Goal: Information Seeking & Learning: Learn about a topic

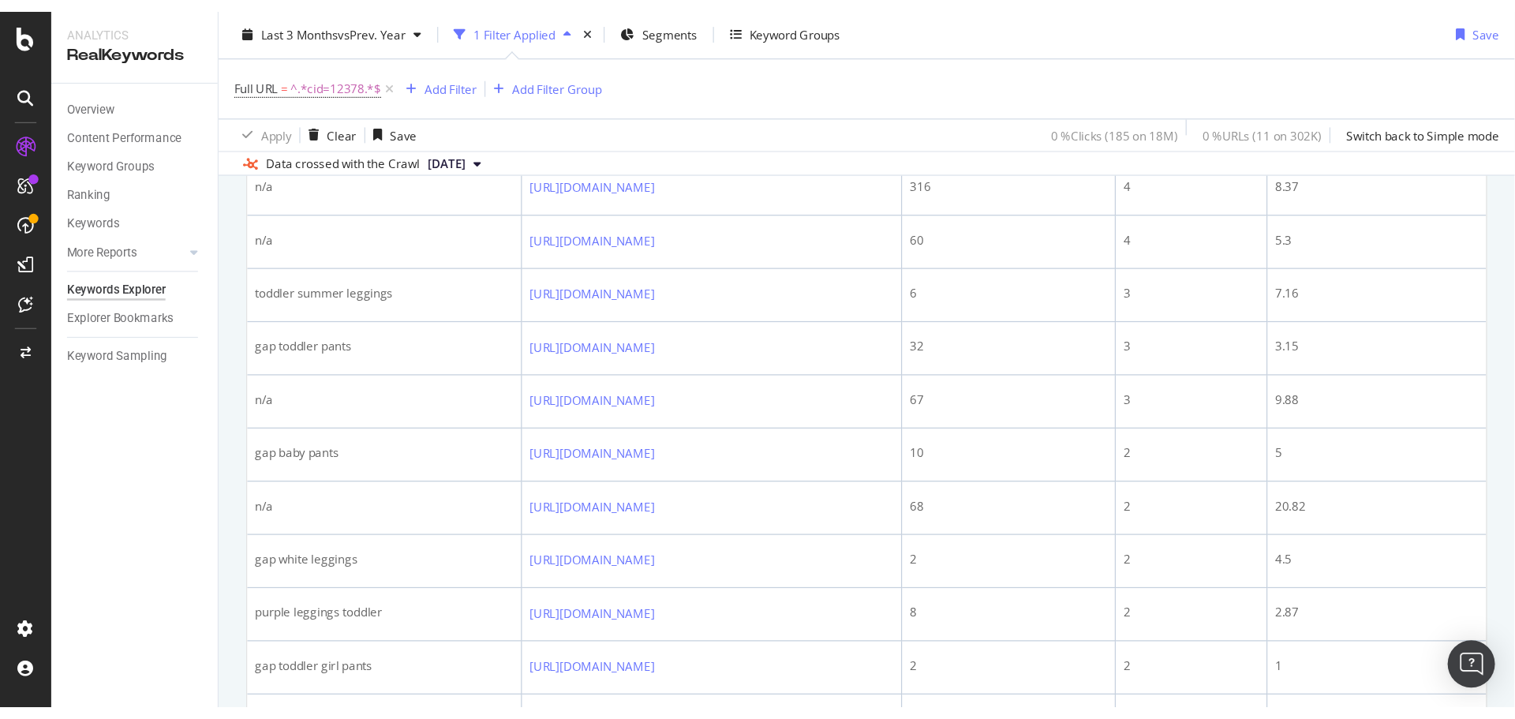
scroll to position [860, 0]
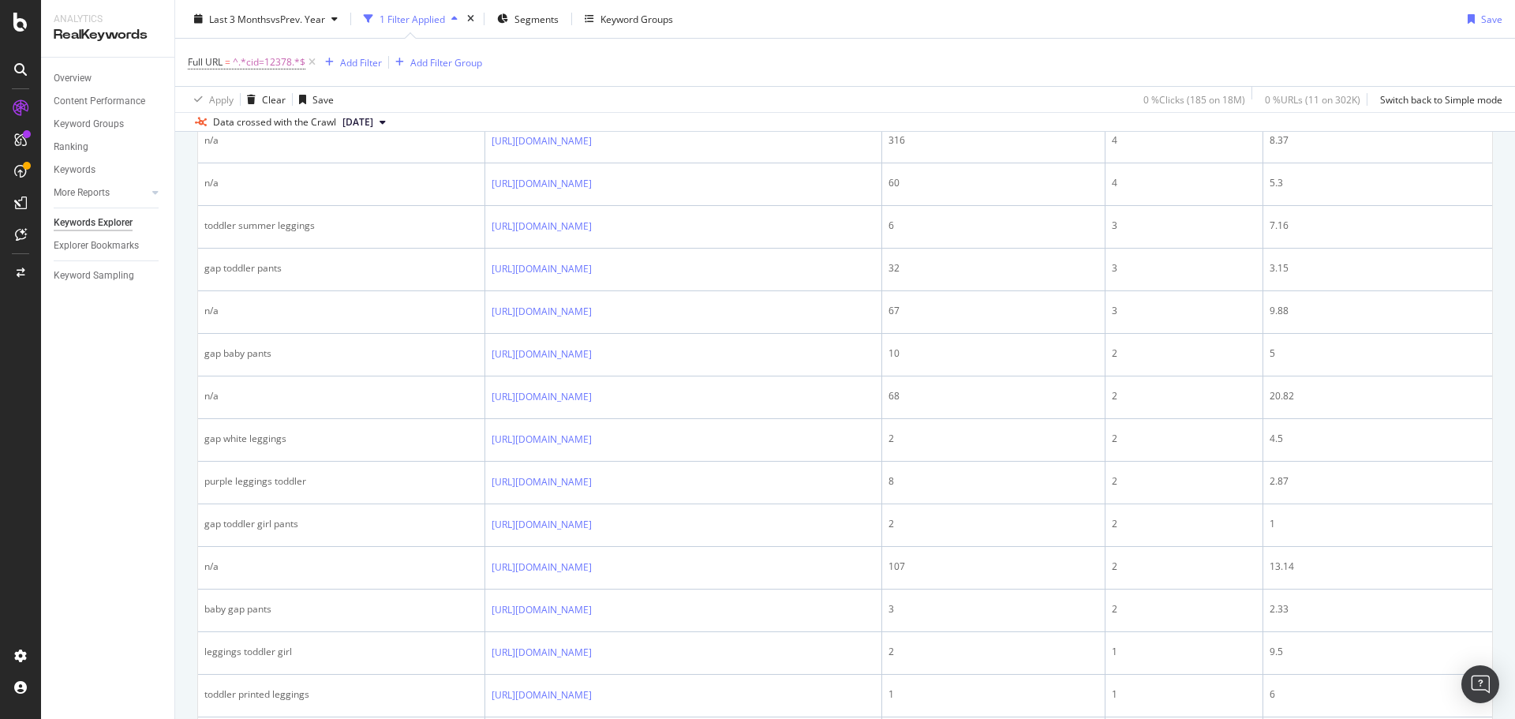
click at [815, 61] on div "Full URL = ^.*cid=12378.*$ Add Filter Add Filter Group" at bounding box center [845, 62] width 1315 height 47
click at [253, 62] on span "^.*cid=12378.*$" at bounding box center [269, 62] width 73 height 22
click at [251, 131] on input "cid=12378" at bounding box center [276, 127] width 149 height 25
click at [251, 130] on input "cid=12378" at bounding box center [276, 127] width 149 height 25
click at [235, 130] on input "cid=12378" at bounding box center [276, 127] width 149 height 25
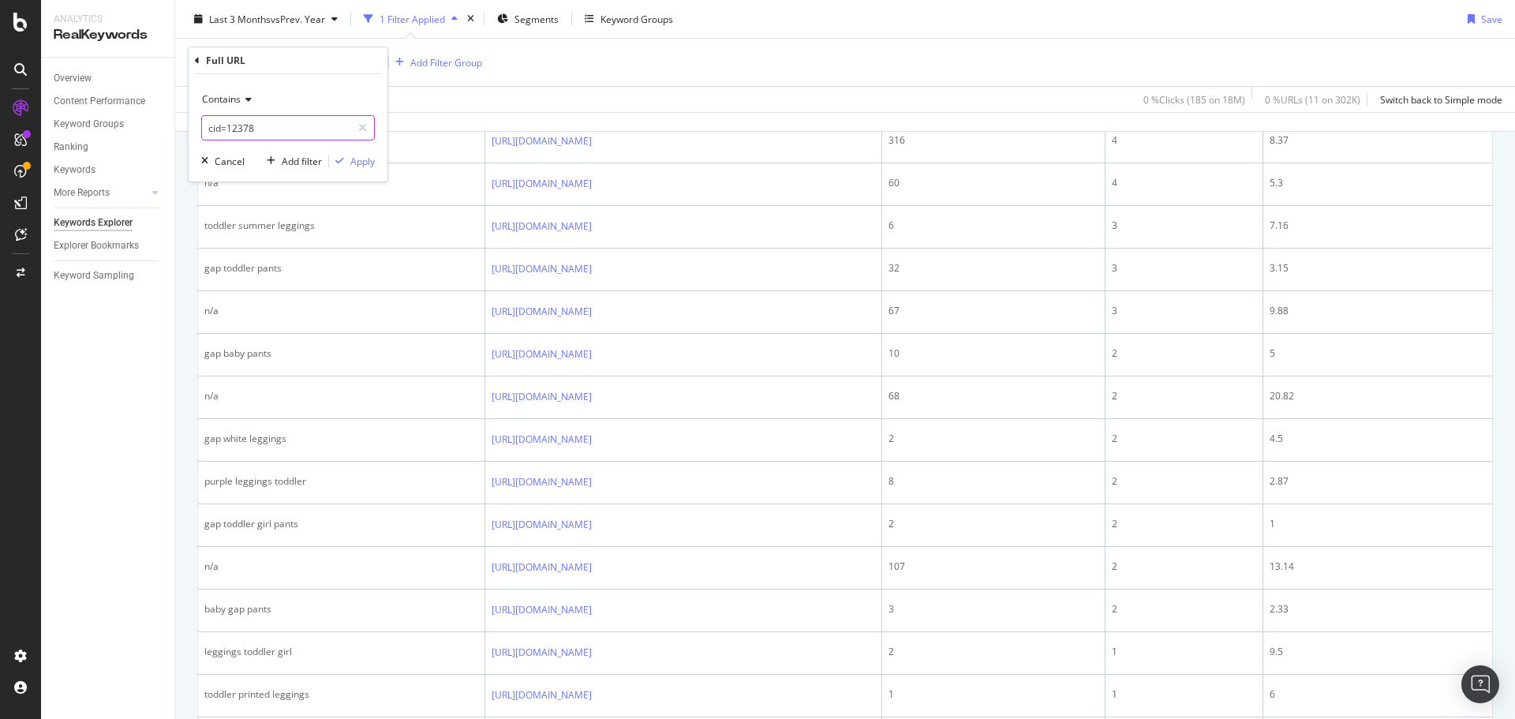
click at [235, 129] on input "cid=12378" at bounding box center [276, 127] width 149 height 25
paste input "7691"
type input "cid=76918"
click at [372, 167] on div "Apply" at bounding box center [362, 161] width 24 height 13
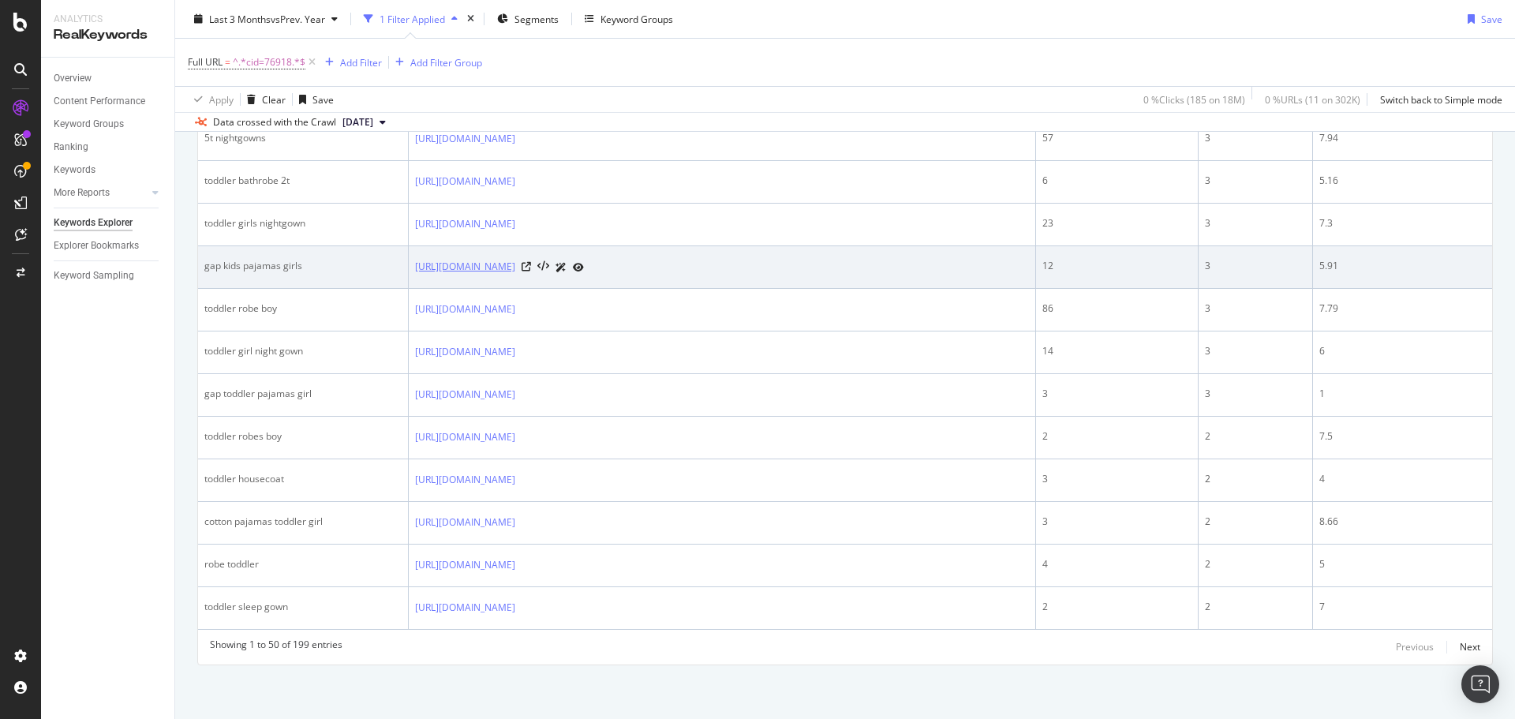
scroll to position [2271, 0]
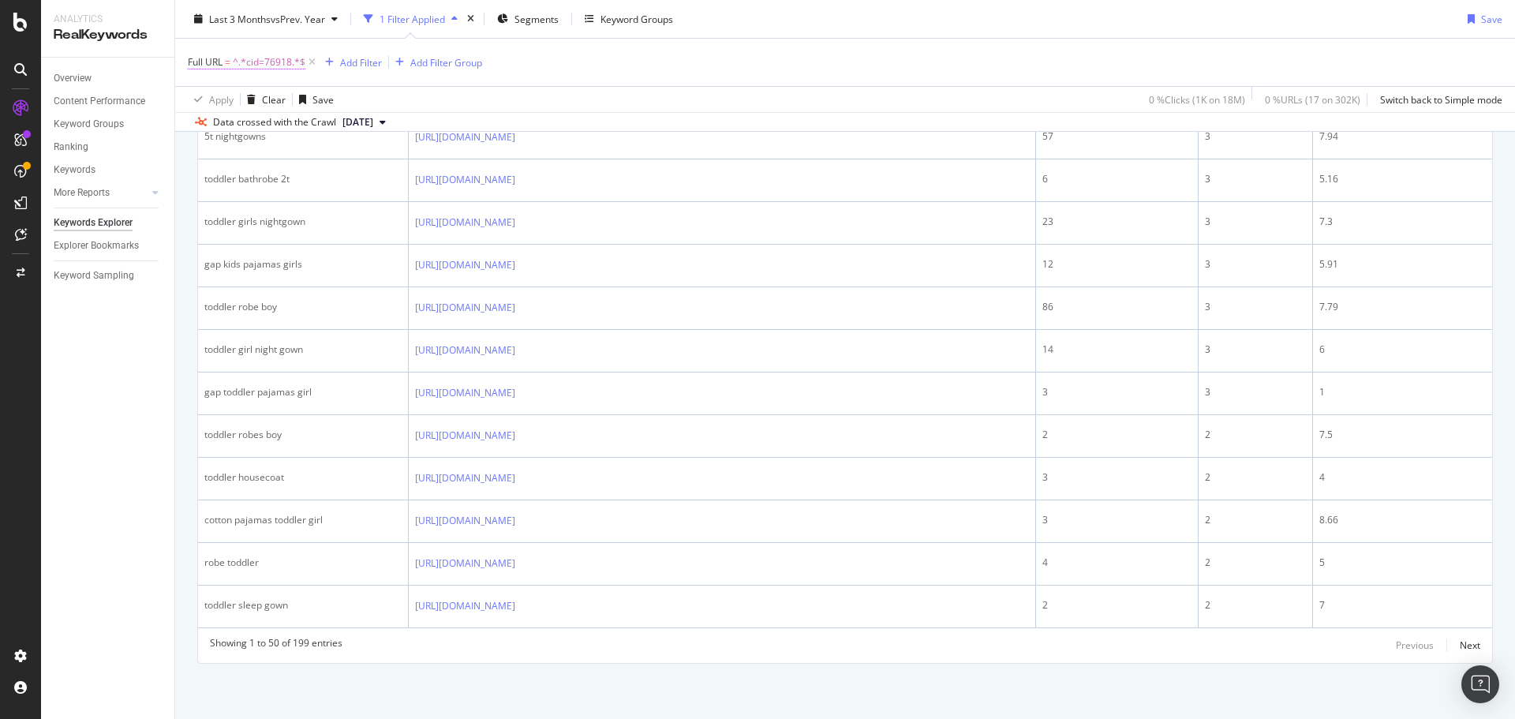
click at [272, 62] on span "^.*cid=76918.*$" at bounding box center [269, 62] width 73 height 22
click at [238, 125] on input "cid=76918" at bounding box center [276, 127] width 149 height 25
click at [242, 132] on input "cid=76918" at bounding box center [276, 127] width 149 height 25
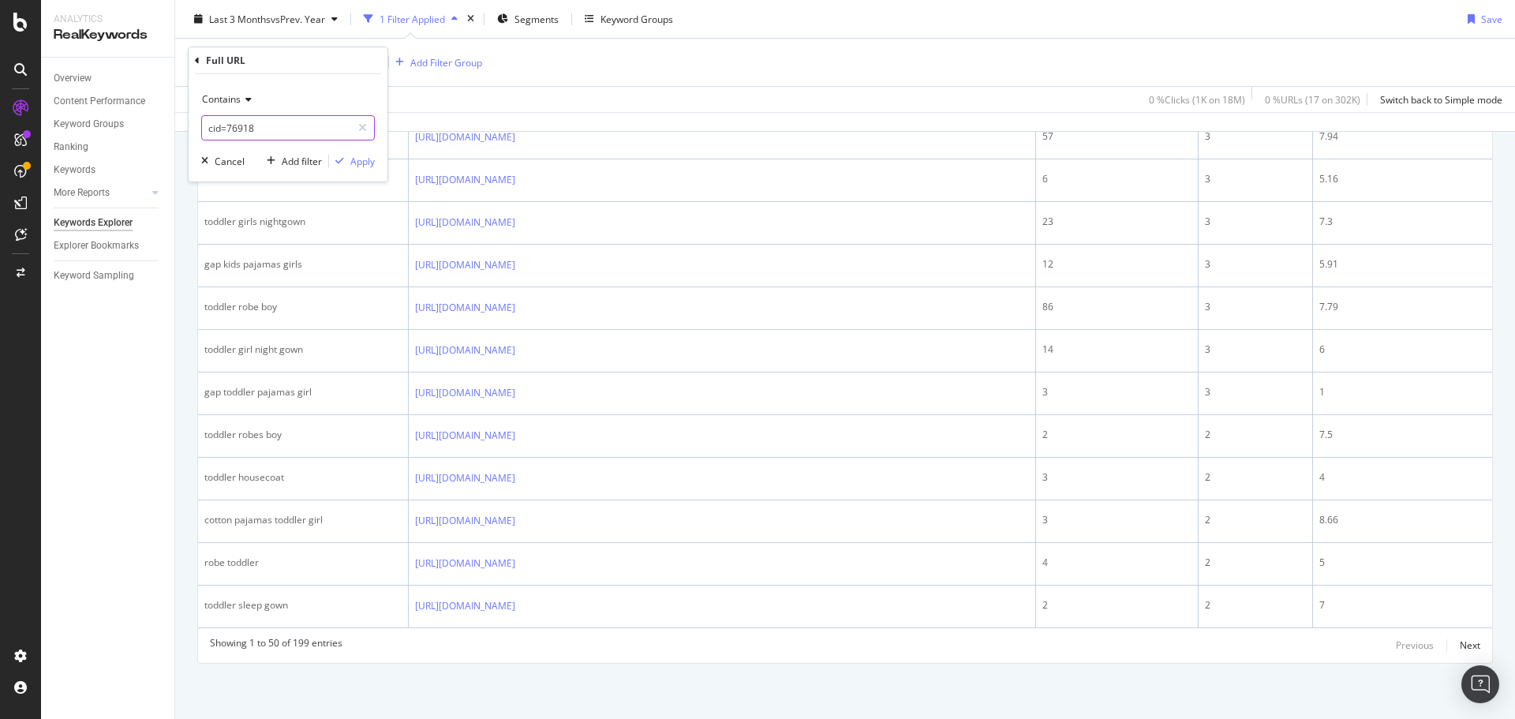
paste input "1016169"
type input "cid=1016169"
click at [358, 159] on div "Apply" at bounding box center [362, 161] width 24 height 13
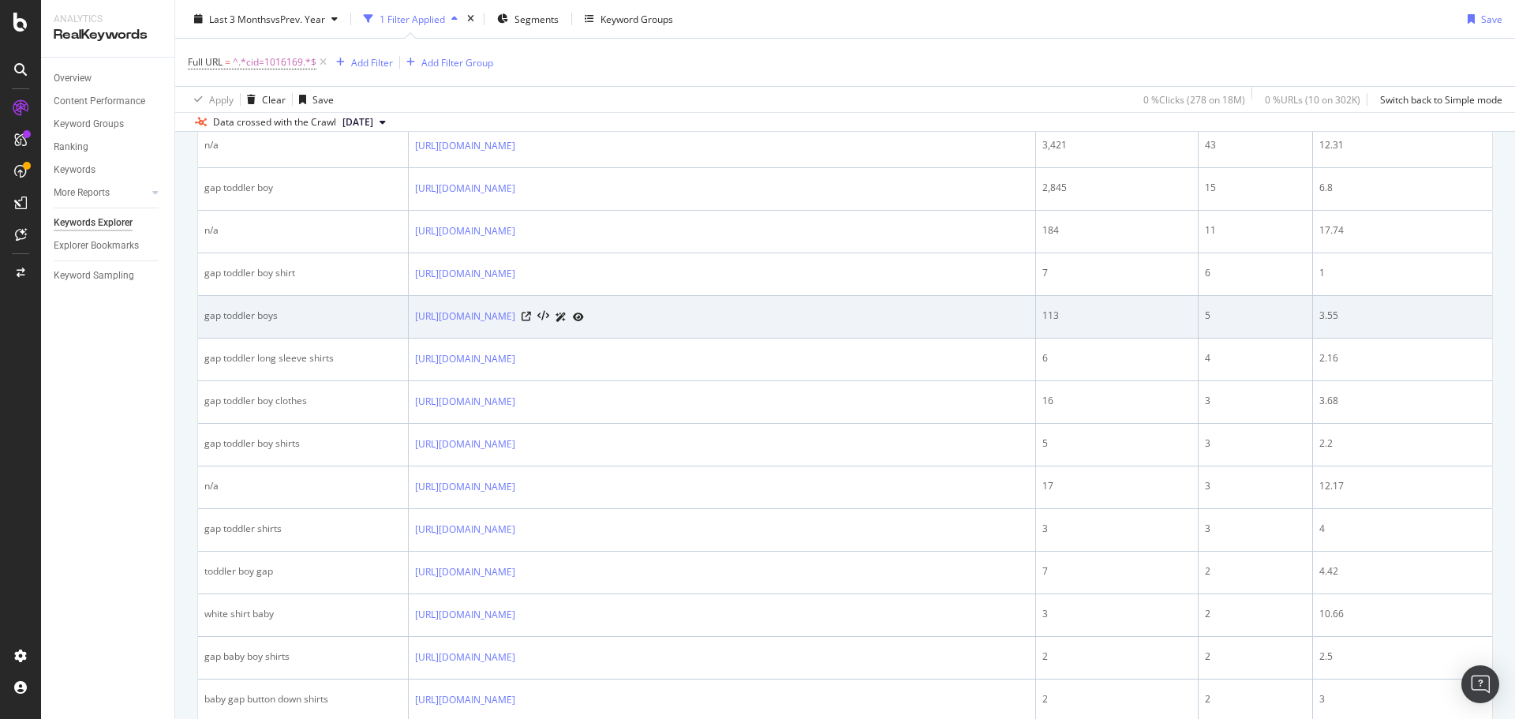
scroll to position [692, 0]
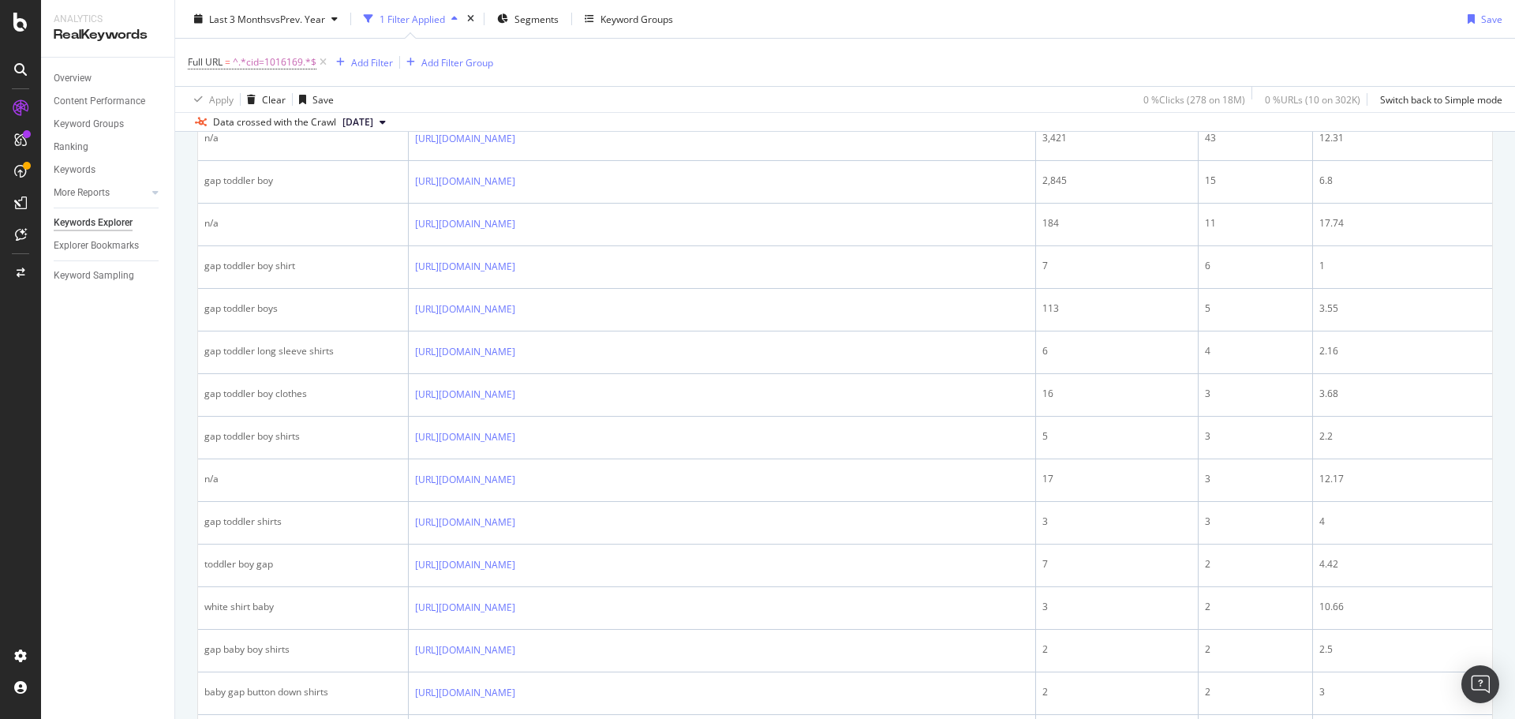
click at [1058, 21] on div "Last 3 Months vs Prev. Year 1 Filter Applied Segments Keyword Groups Save" at bounding box center [845, 22] width 1340 height 32
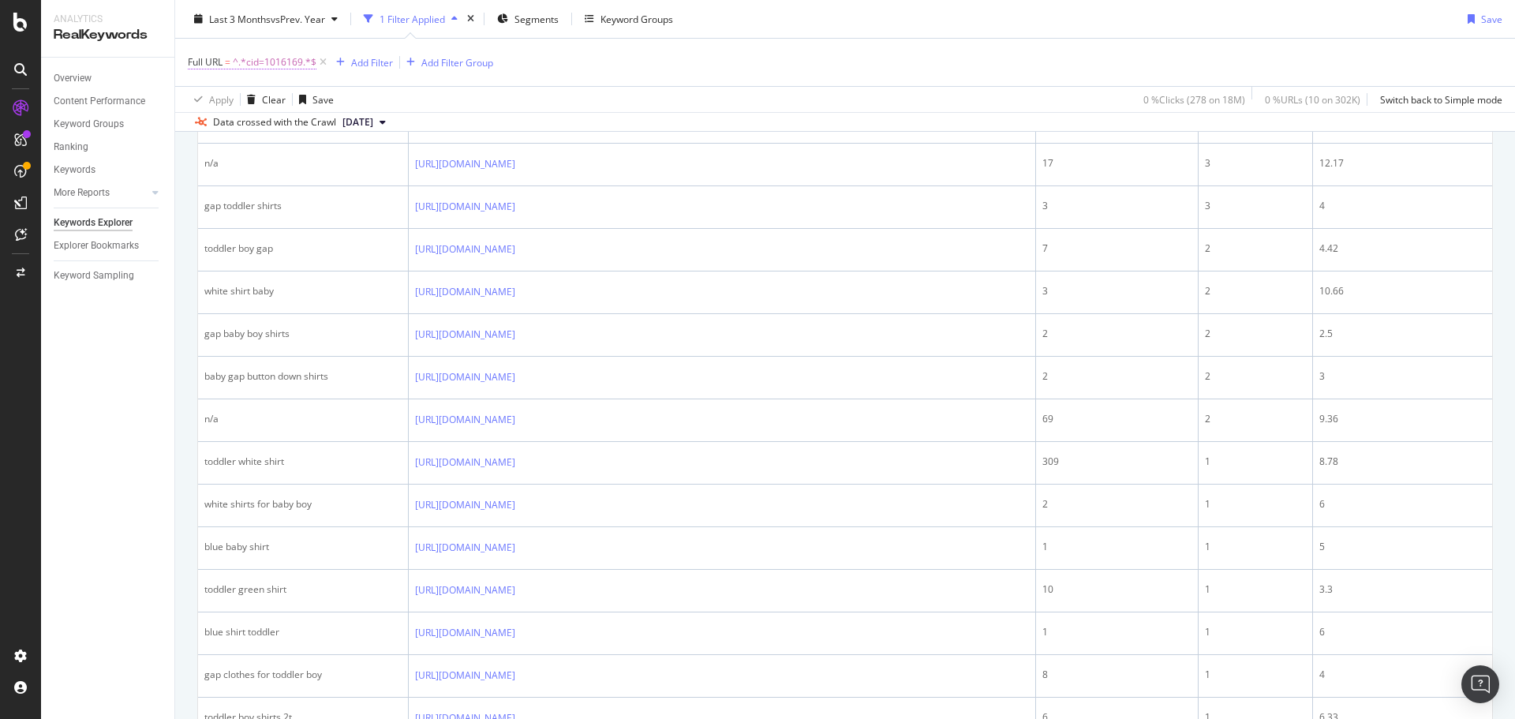
click at [279, 64] on span "^.*cid=1016169.*$" at bounding box center [275, 62] width 84 height 22
click at [251, 125] on input "cid=1016169" at bounding box center [276, 127] width 149 height 25
click at [251, 127] on input "cid=1016169" at bounding box center [276, 127] width 149 height 25
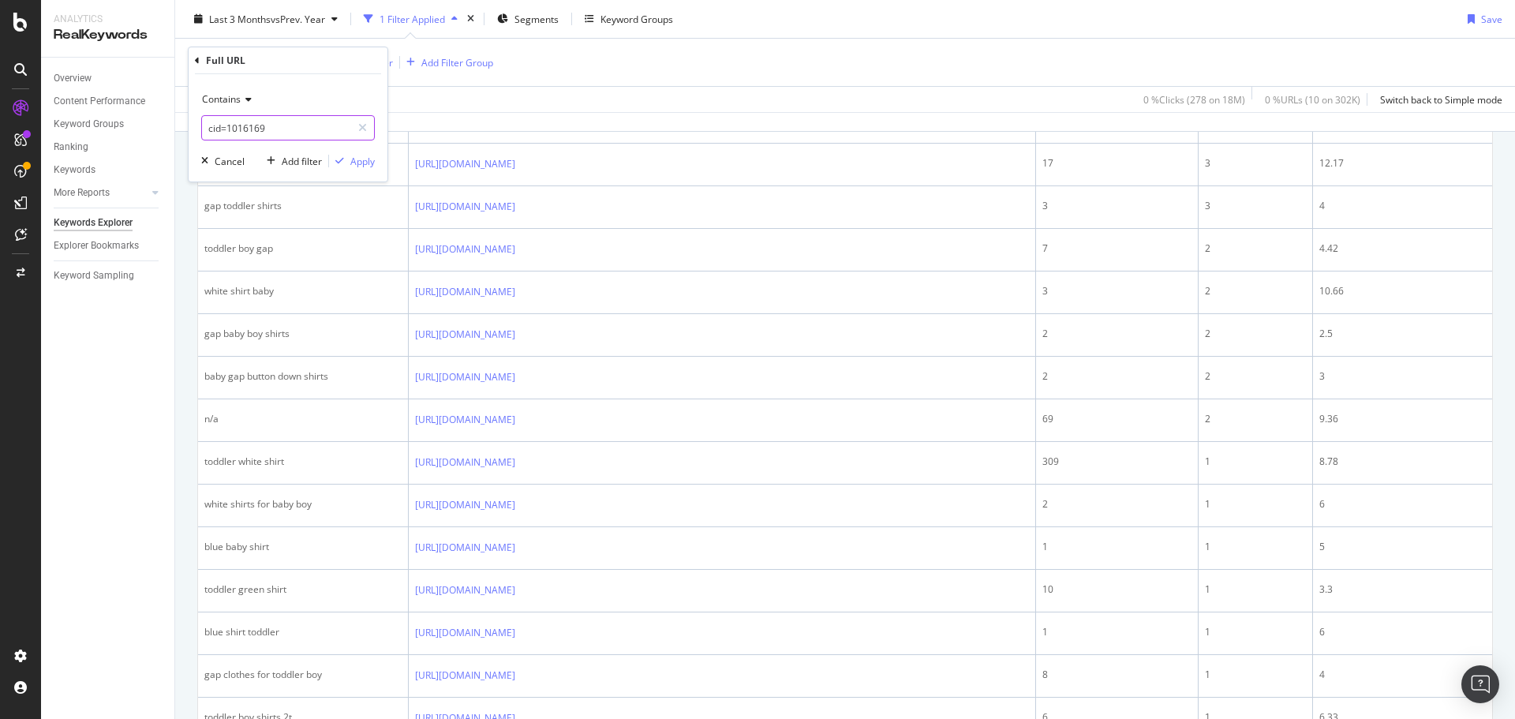
paste input "175972"
type input "cid=1175972"
click at [355, 163] on div "Apply" at bounding box center [362, 161] width 24 height 13
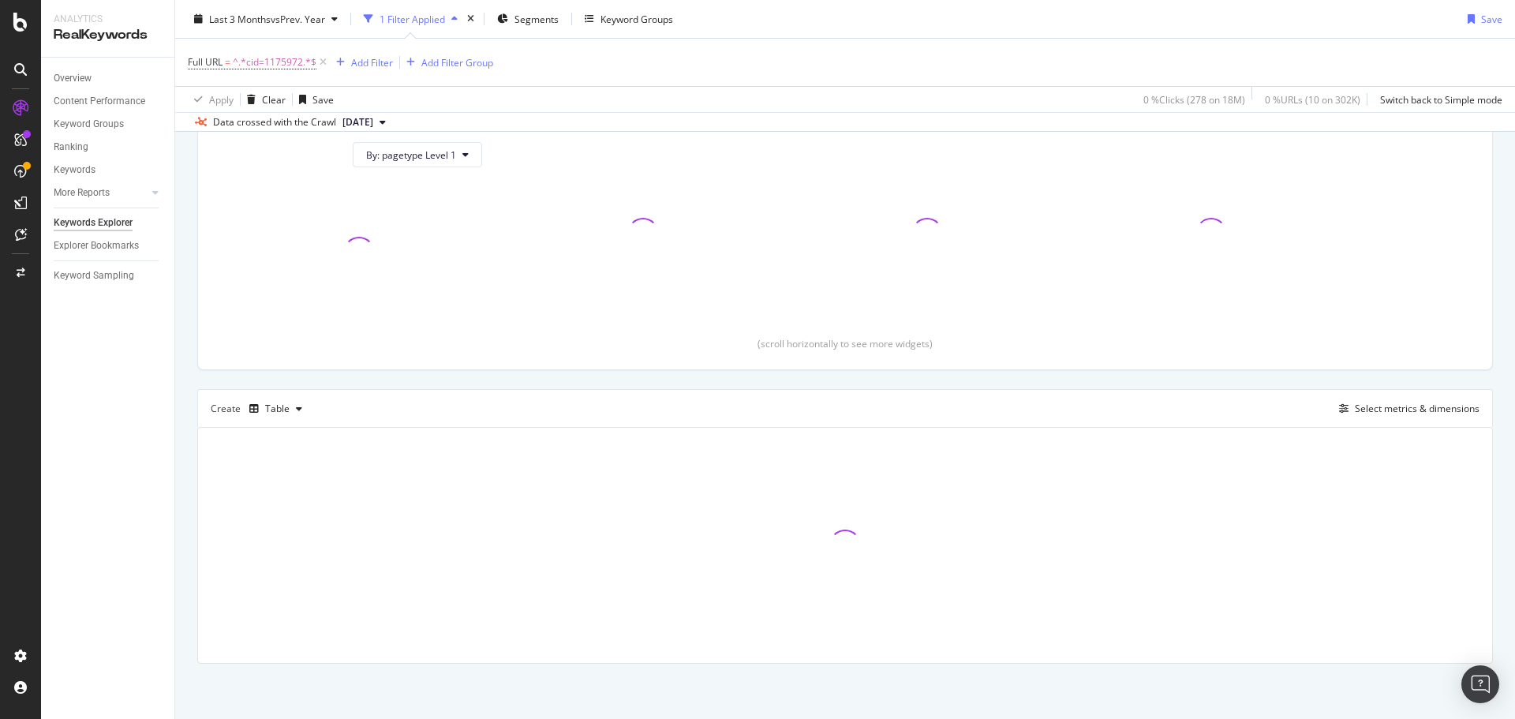
scroll to position [176, 0]
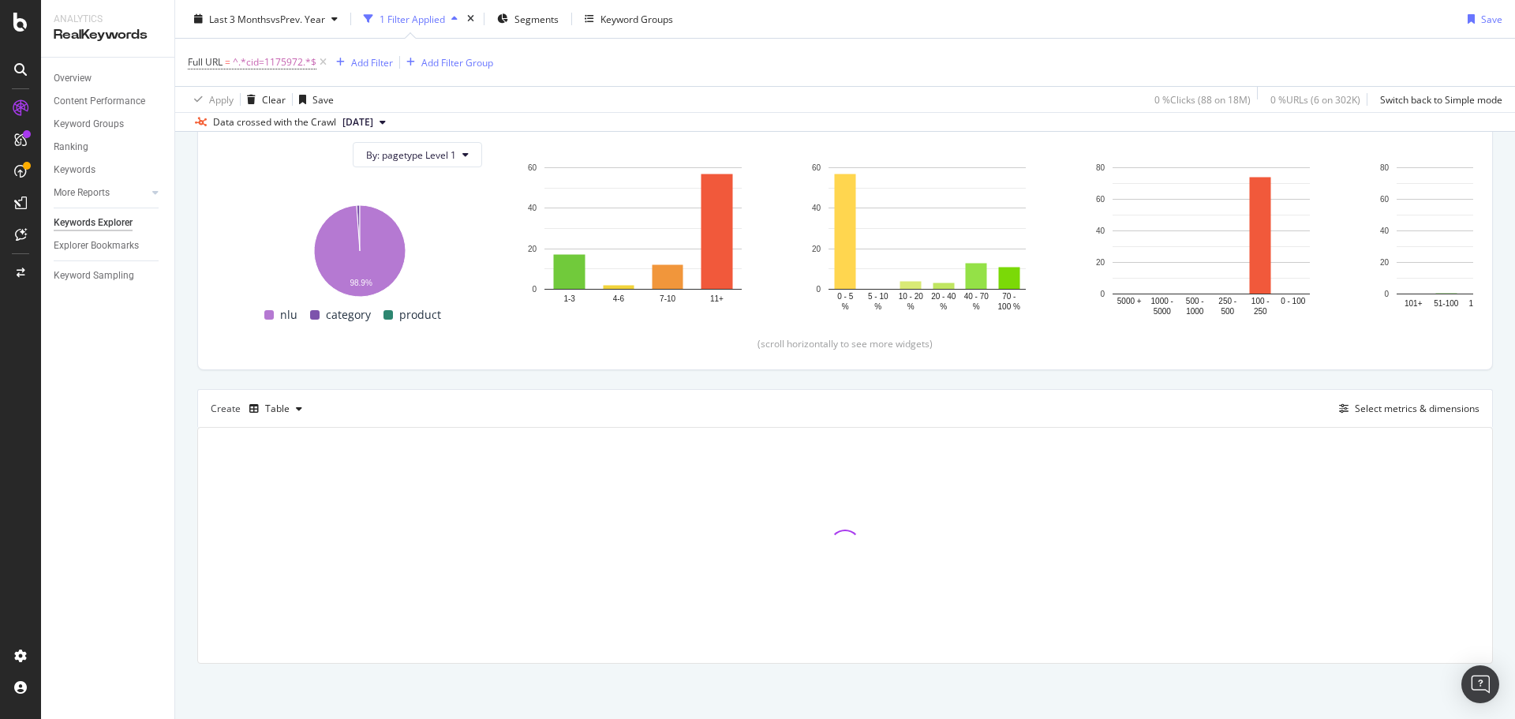
click at [189, 275] on div "By URL Top Charts Clicks By pagetype Level 1 By: pagetype Level 1 Hold CTRL whi…" at bounding box center [845, 357] width 1340 height 724
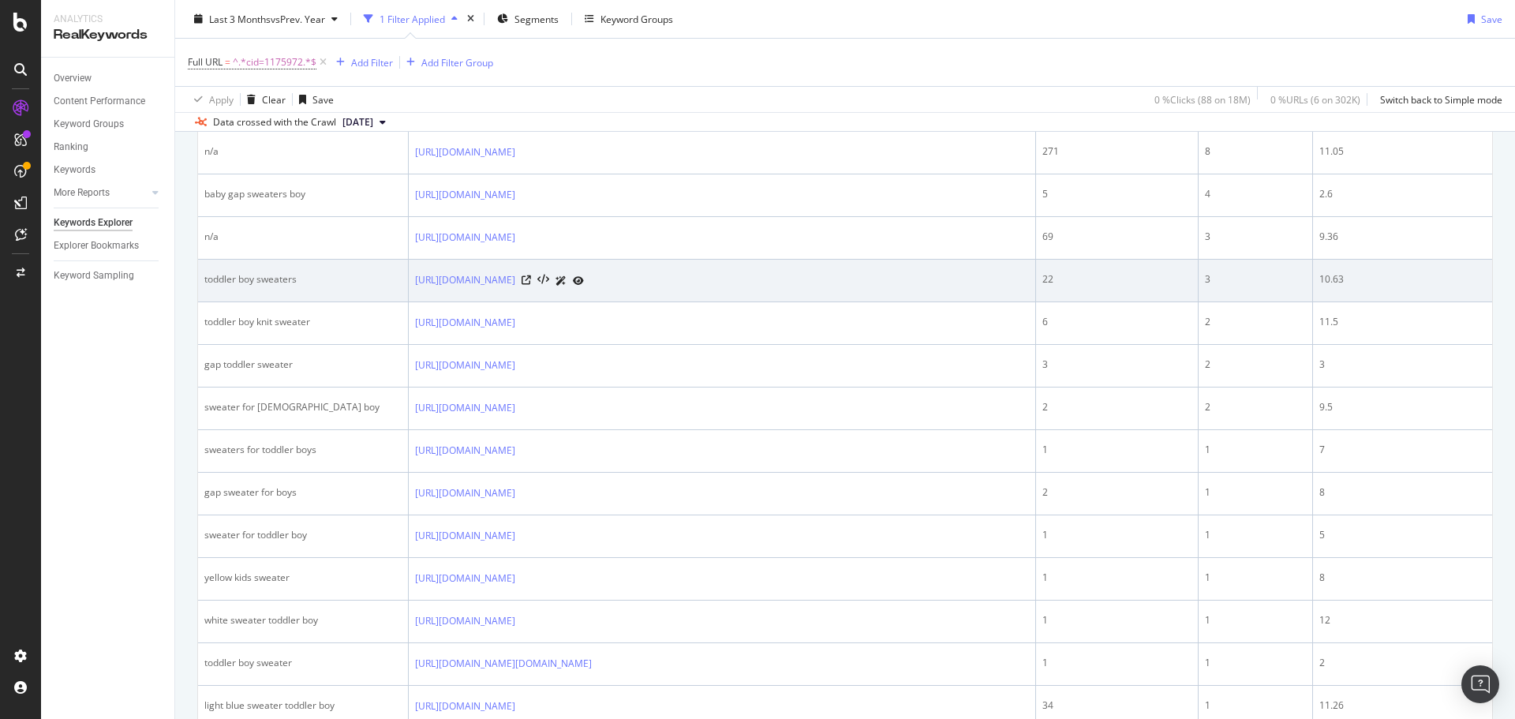
scroll to position [789, 0]
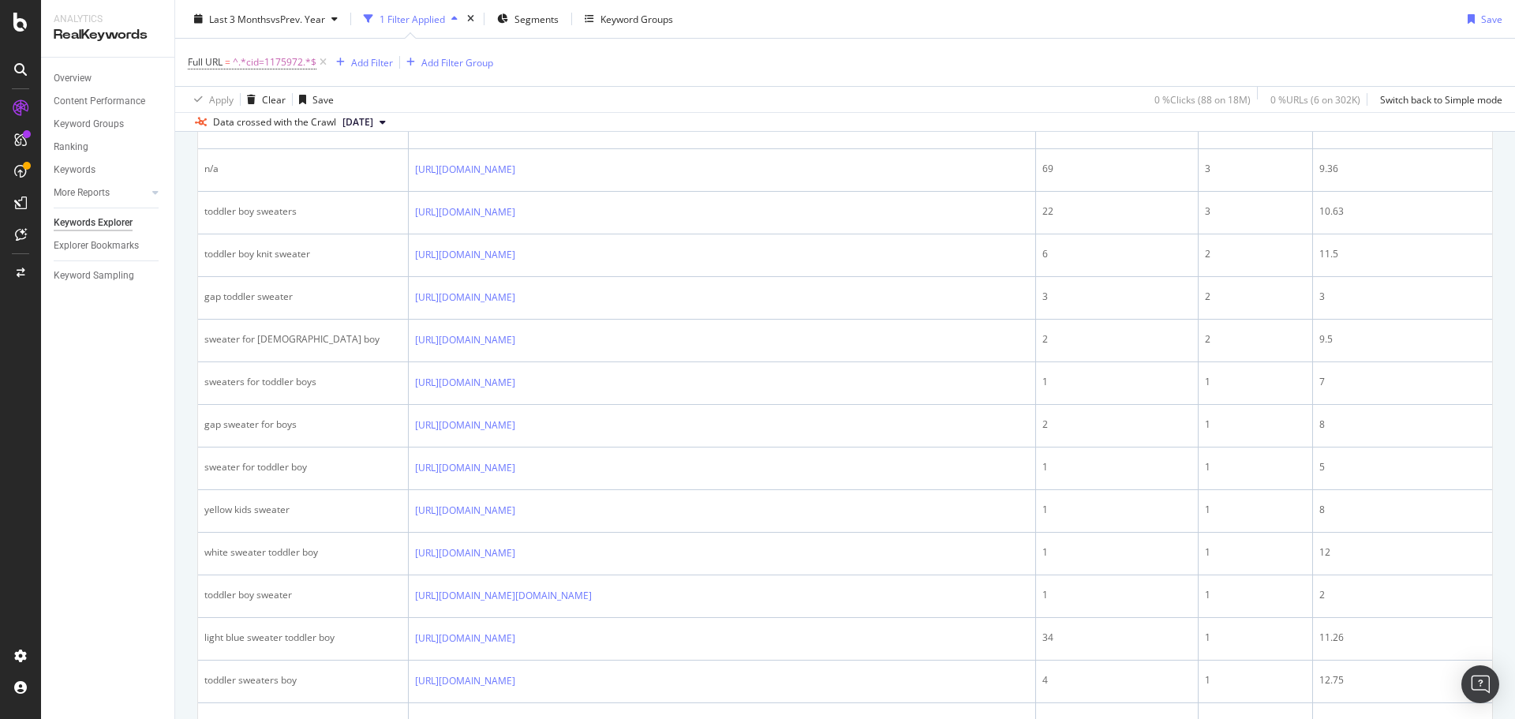
click at [181, 433] on div "By URL Top Charts Clicks By pagetype Level 1 By: pagetype Level 1 Hold CTRL whi…" at bounding box center [845, 364] width 1340 height 1965
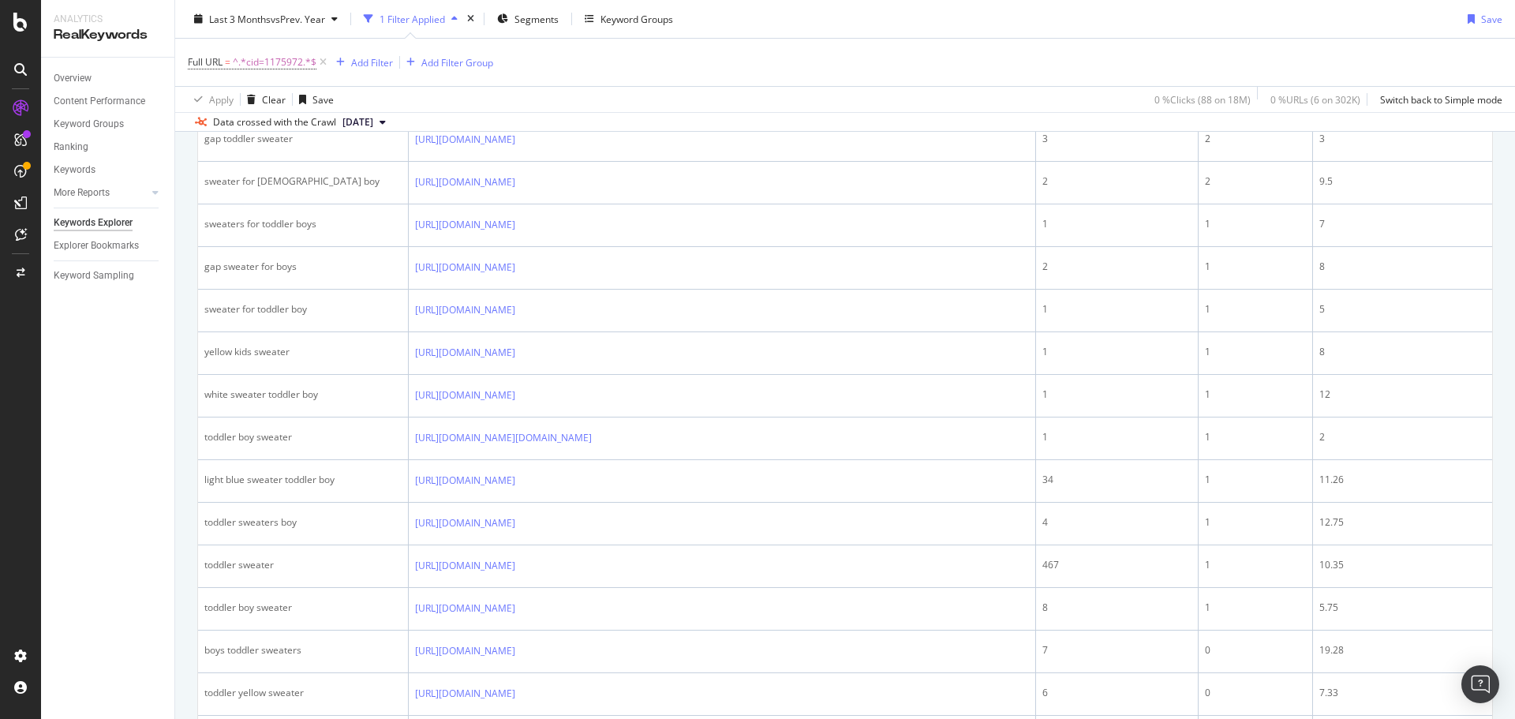
scroll to position [868, 0]
click at [181, 411] on div "By URL Top Charts Clicks By pagetype Level 1 By: pagetype Level 1 Hold CTRL whi…" at bounding box center [845, 285] width 1340 height 1965
click at [900, 47] on div "Full URL = ^.*cid=1175972.*$ Add Filter Add Filter Group" at bounding box center [845, 62] width 1315 height 47
click at [1043, 47] on div "Full URL = ^.*cid=1175972.*$ Add Filter Add Filter Group" at bounding box center [845, 62] width 1315 height 47
click at [1032, 54] on div "Full URL = ^.*cid=1175972.*$ Add Filter Add Filter Group" at bounding box center [845, 62] width 1315 height 47
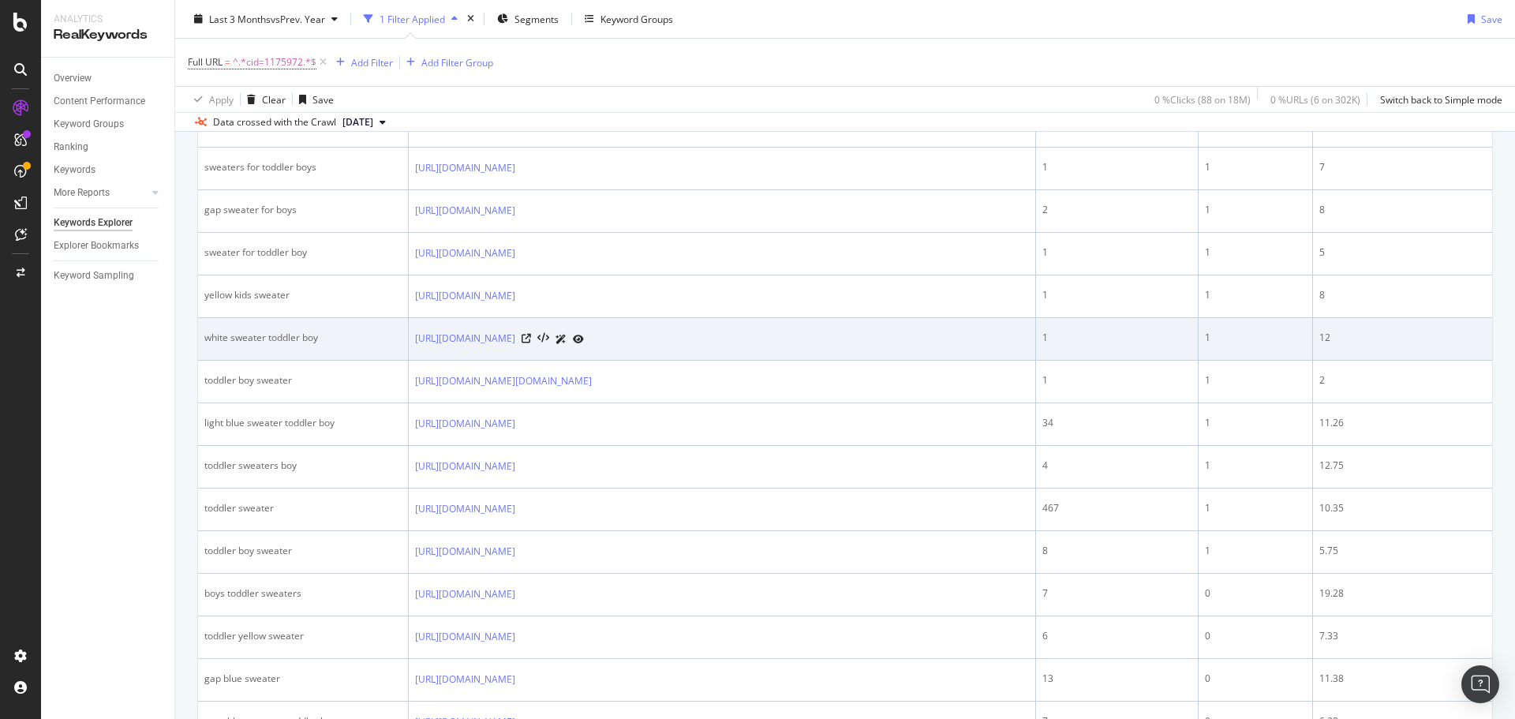
scroll to position [1026, 0]
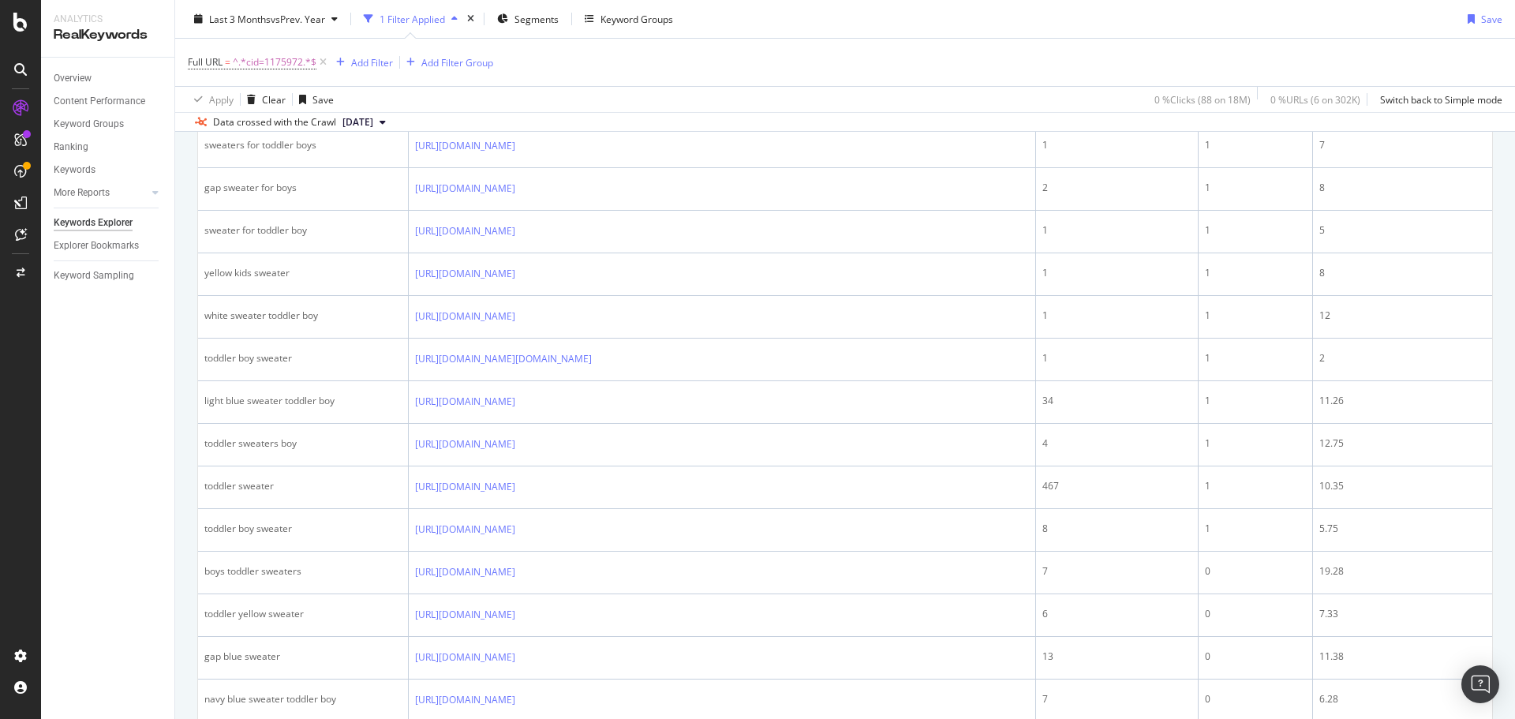
click at [185, 384] on div "By URL Top Charts Clicks By pagetype Level 1 By: pagetype Level 1 Hold CTRL whi…" at bounding box center [845, 127] width 1340 height 1965
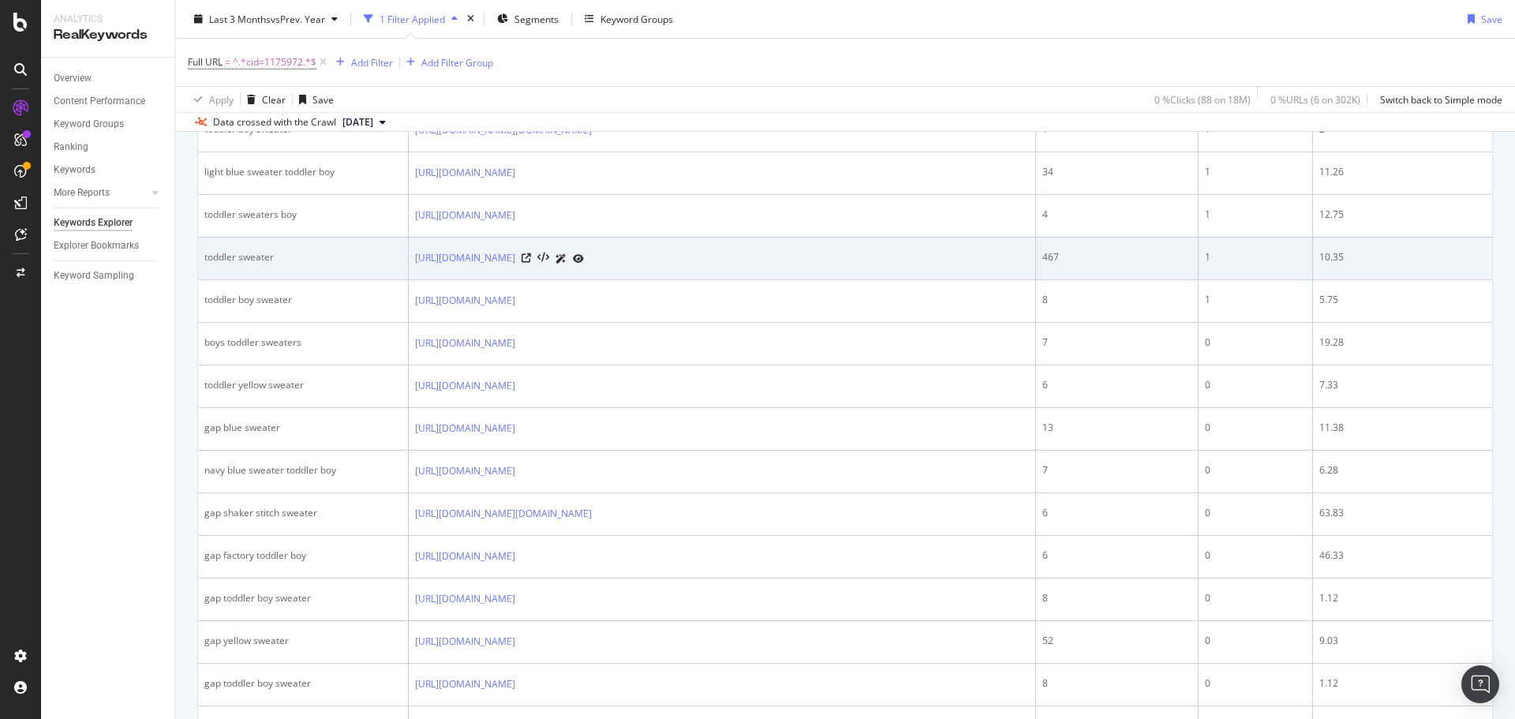
scroll to position [1342, 0]
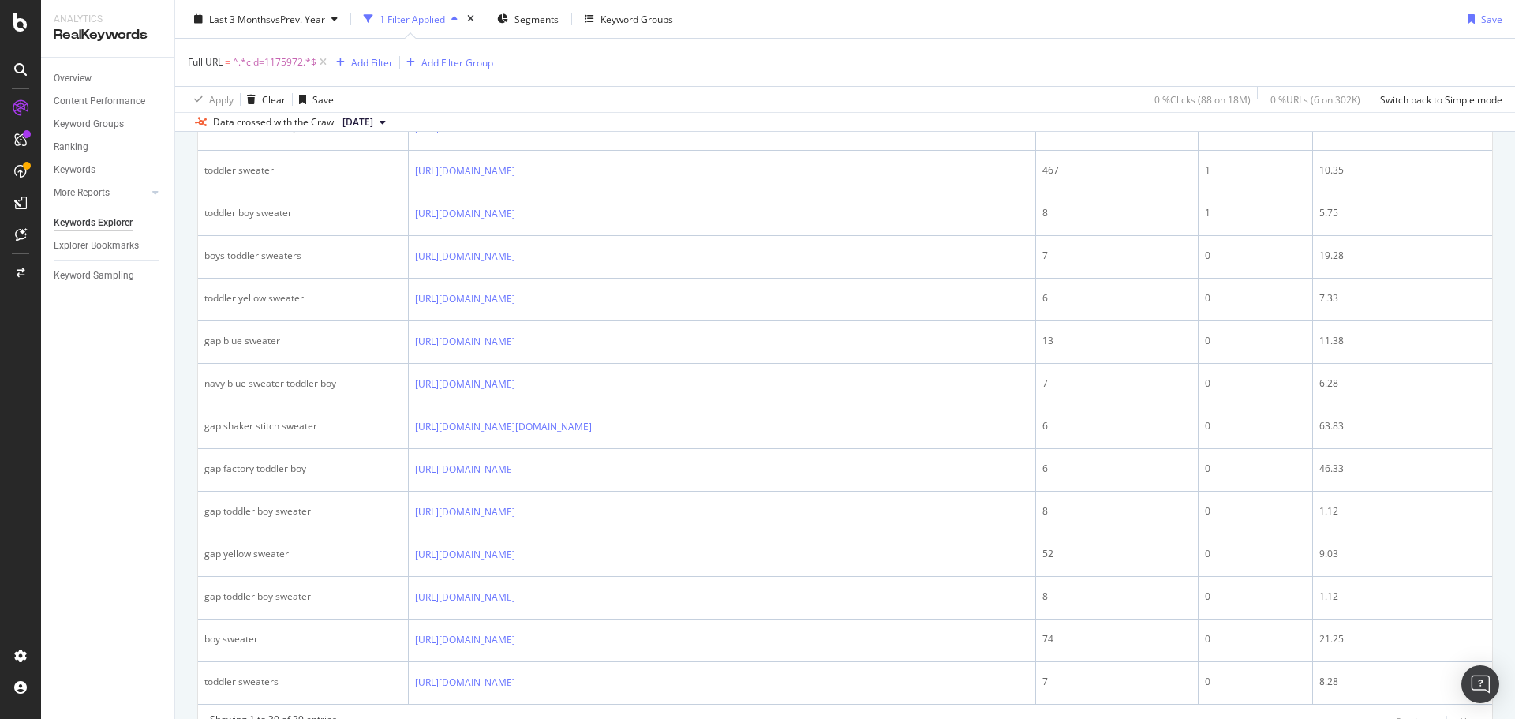
click at [279, 62] on span "^.*cid=1175972.*$" at bounding box center [275, 62] width 84 height 22
click at [256, 122] on input "cid=1175972" at bounding box center [276, 127] width 149 height 25
click at [254, 125] on input "cid=1175972" at bounding box center [276, 127] width 149 height 25
click at [255, 125] on input "cid=1175972" at bounding box center [276, 127] width 149 height 25
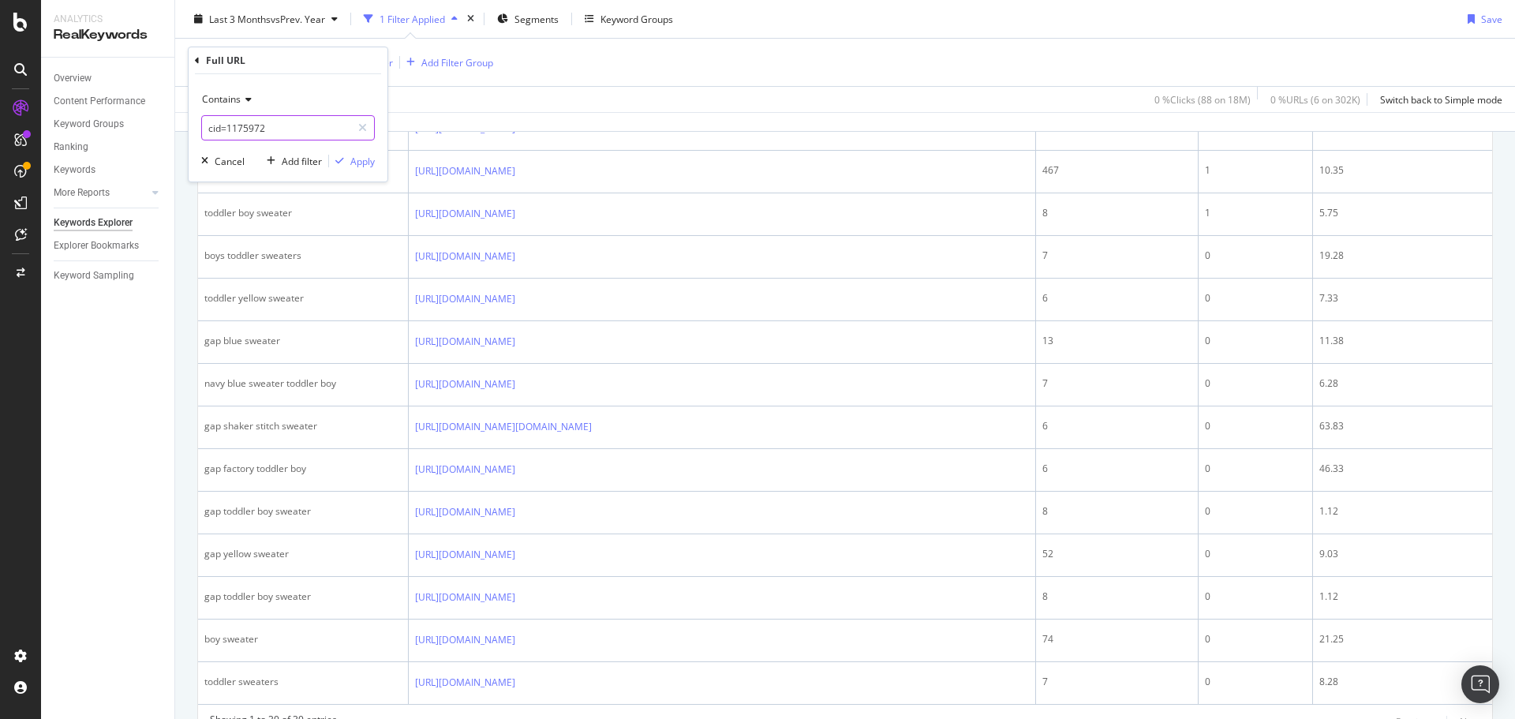
paste input "95697"
type input "cid=95697"
click at [362, 159] on div "Apply" at bounding box center [362, 161] width 24 height 13
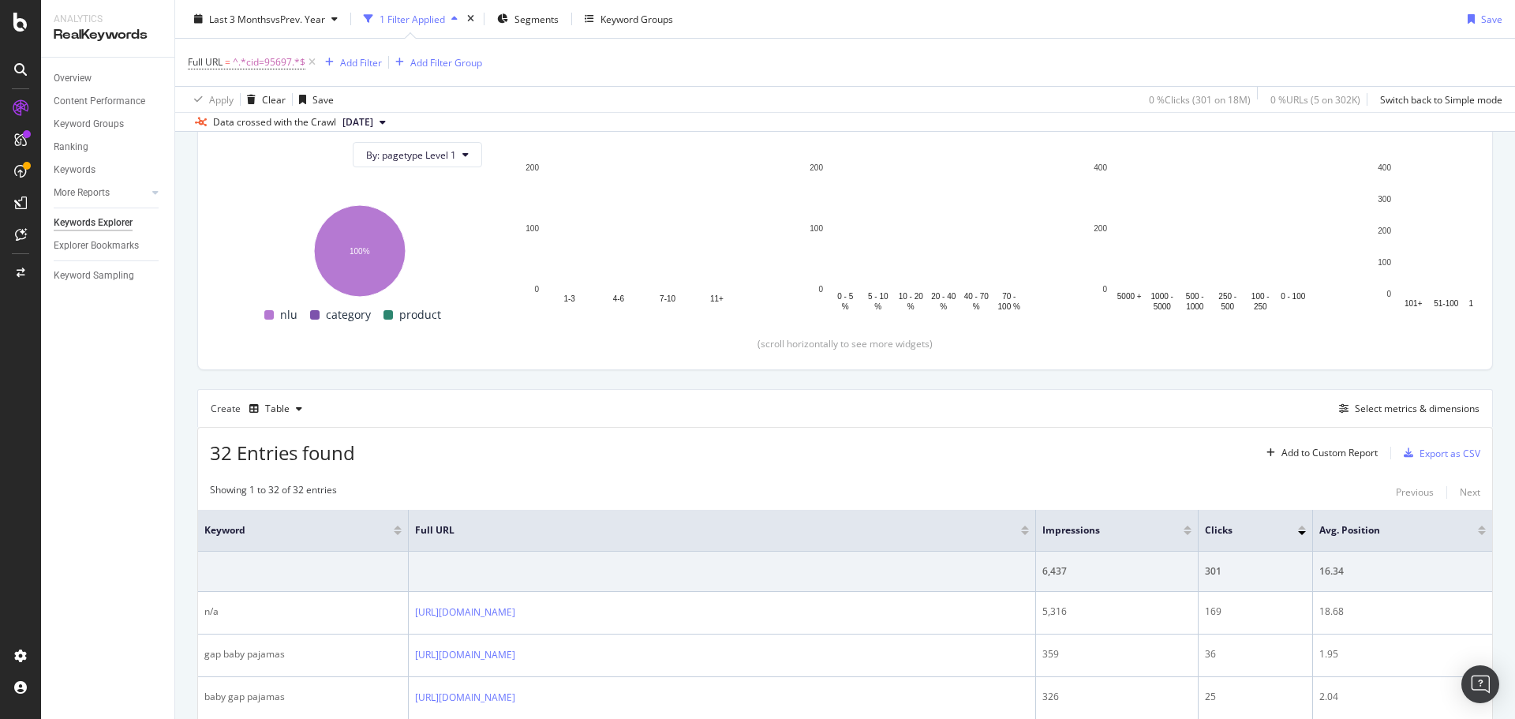
scroll to position [1342, 0]
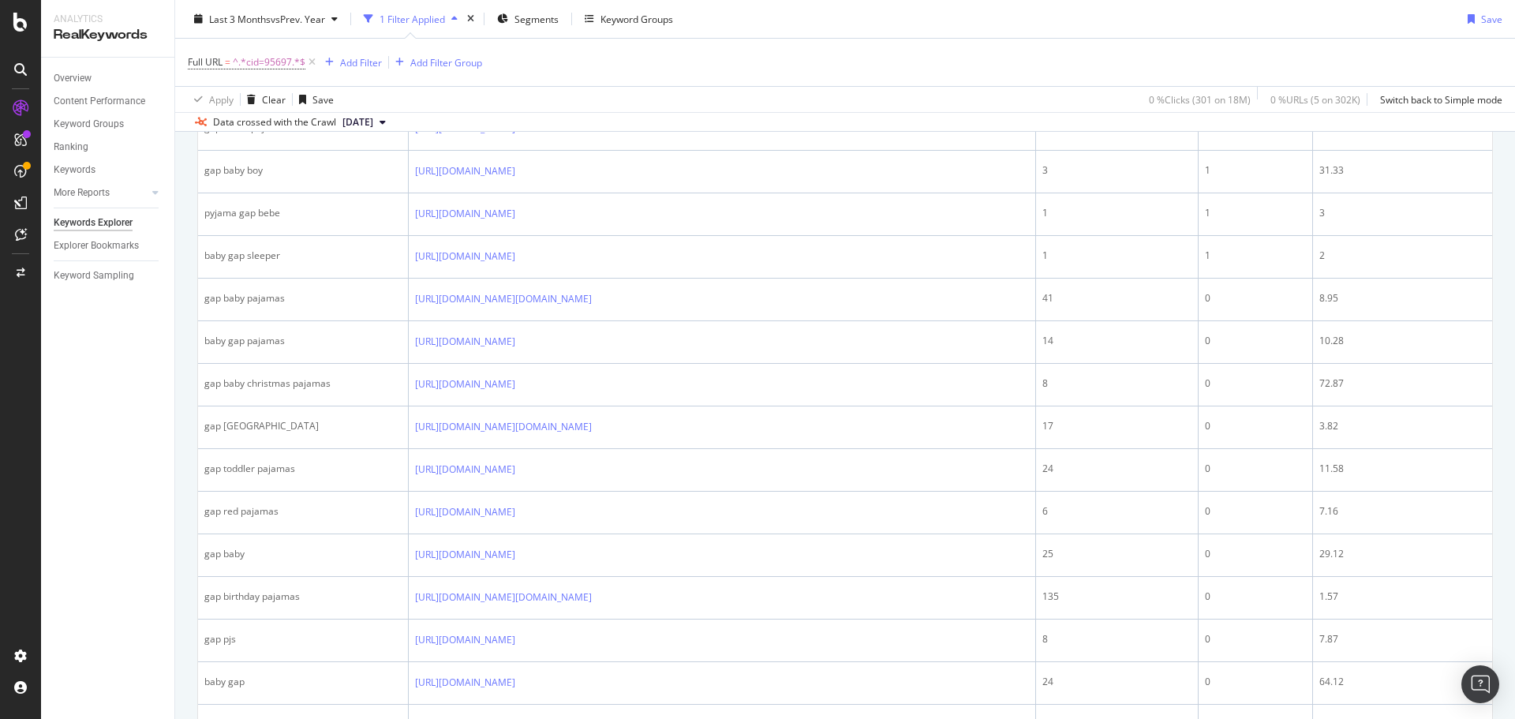
click at [163, 406] on div "Overview Content Performance Keyword Groups Ranking Keywords More Reports Count…" at bounding box center [107, 388] width 133 height 661
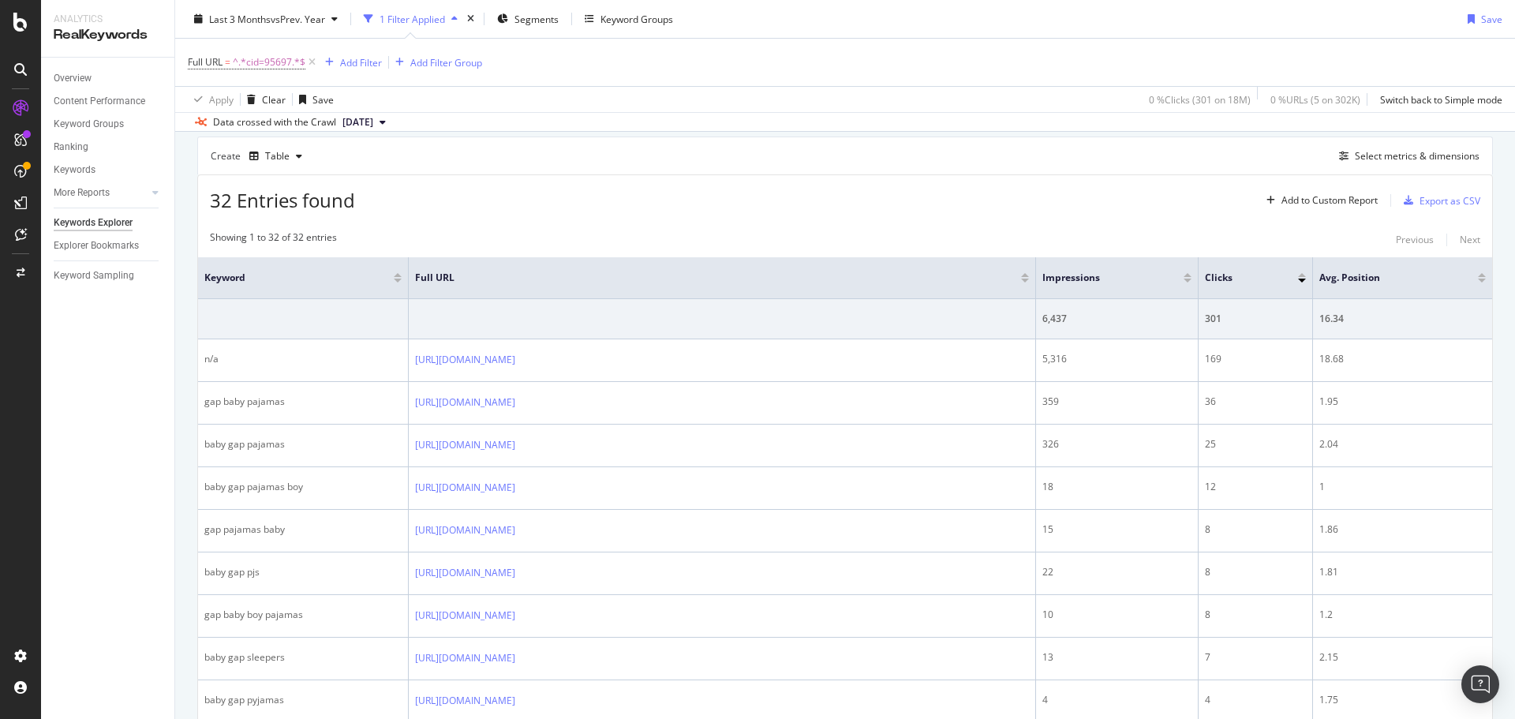
scroll to position [0, 0]
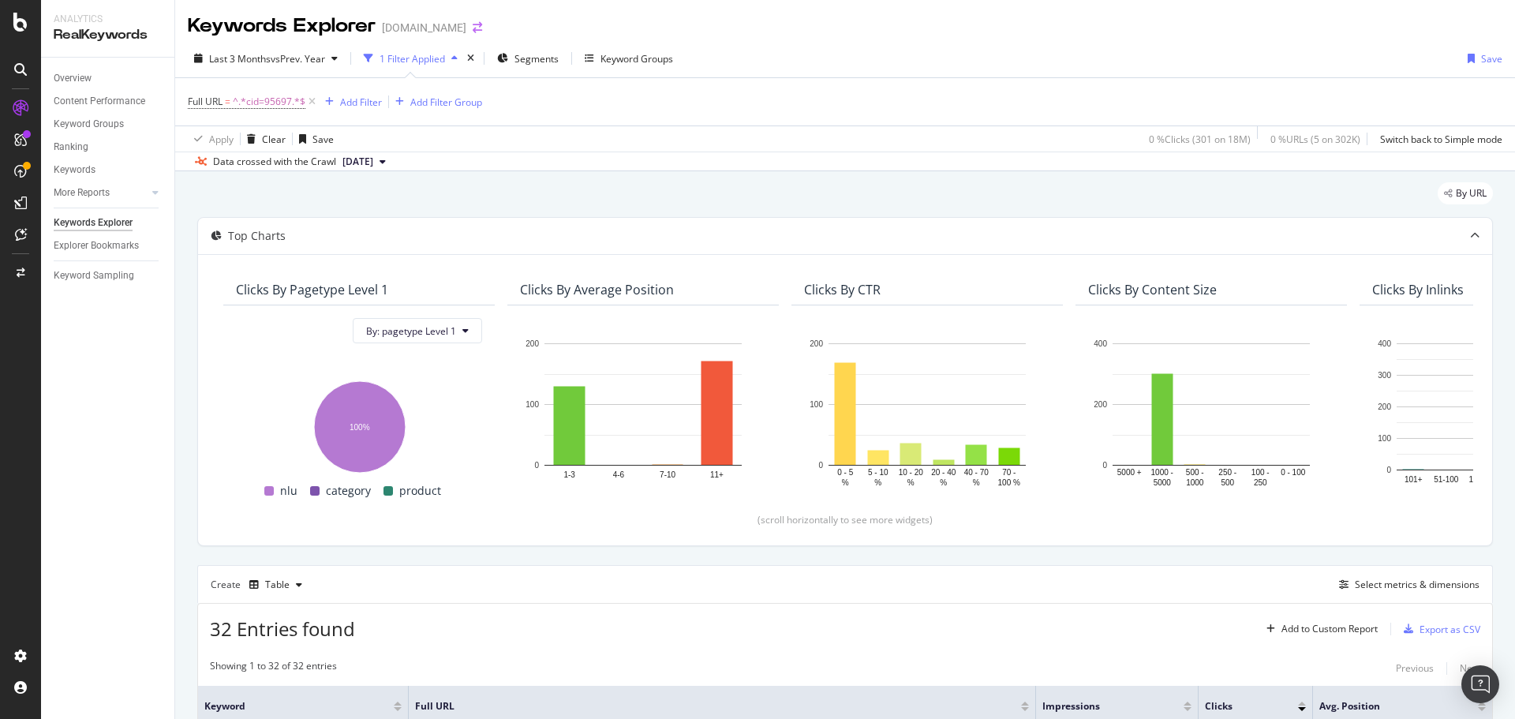
click at [473, 24] on icon "arrow-right-arrow-left" at bounding box center [477, 27] width 9 height 11
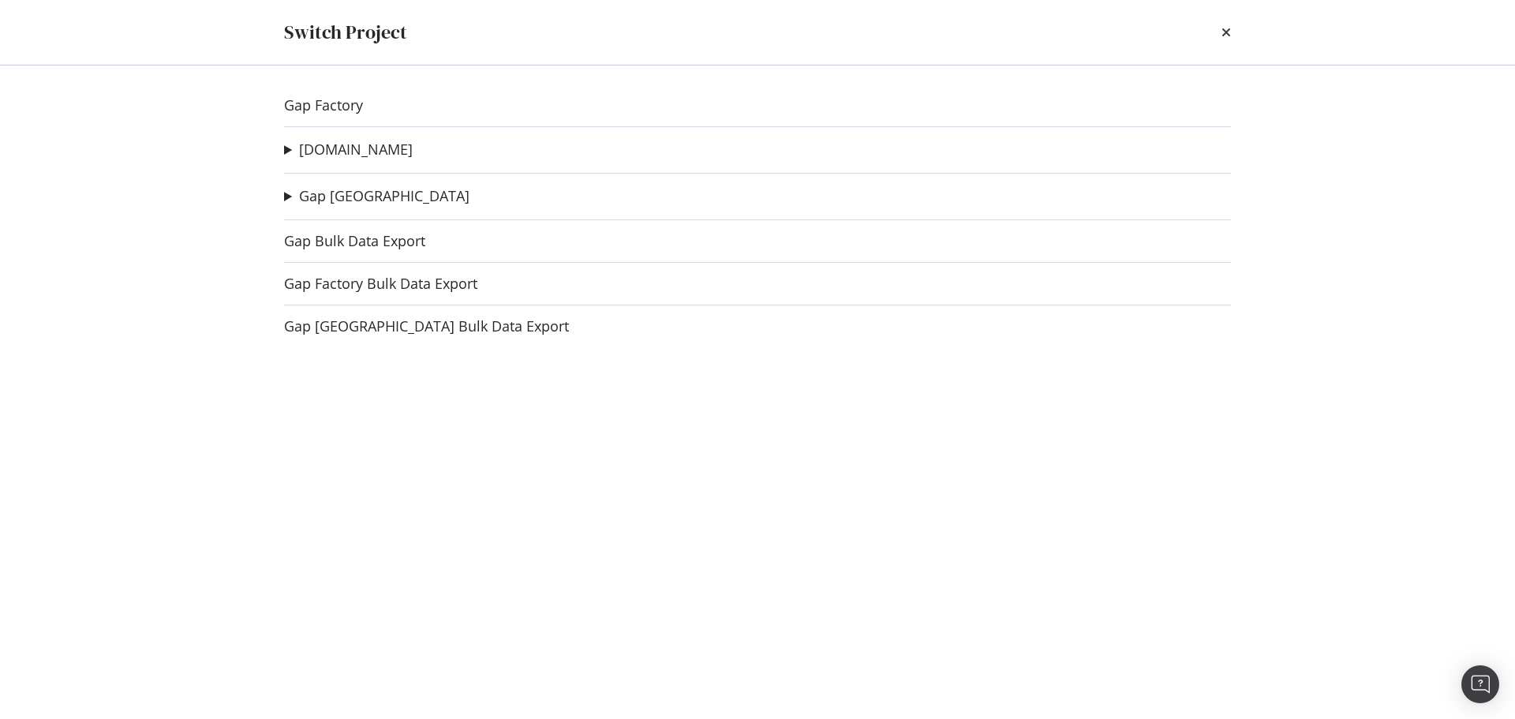
click at [338, 84] on div "Gap Factory [DOMAIN_NAME] Gap SW cache test Ad-Hoc Project Gap [GEOGRAPHIC_DATA…" at bounding box center [758, 393] width 1010 height 654
click at [335, 99] on link "Gap Factory" at bounding box center [323, 105] width 79 height 17
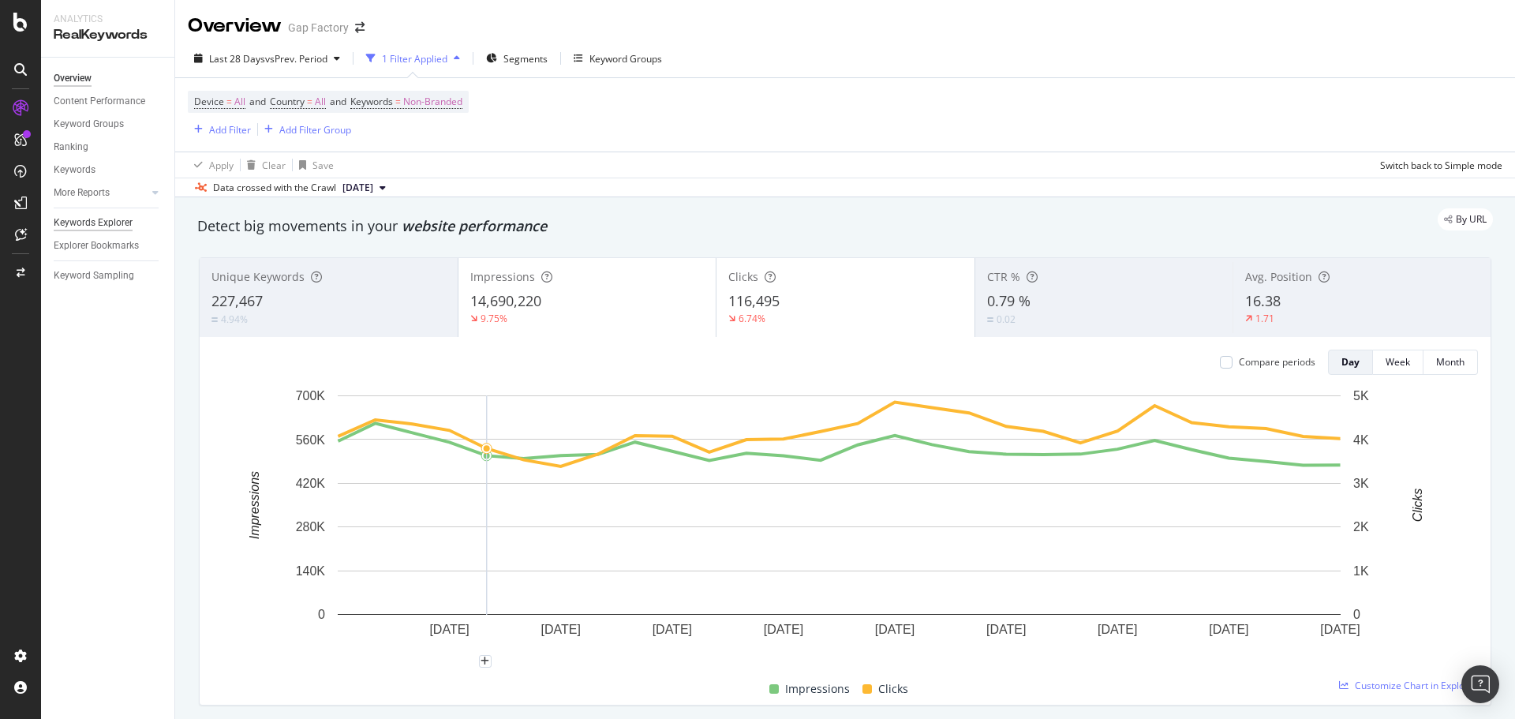
click at [121, 216] on div "Keywords Explorer" at bounding box center [93, 223] width 79 height 17
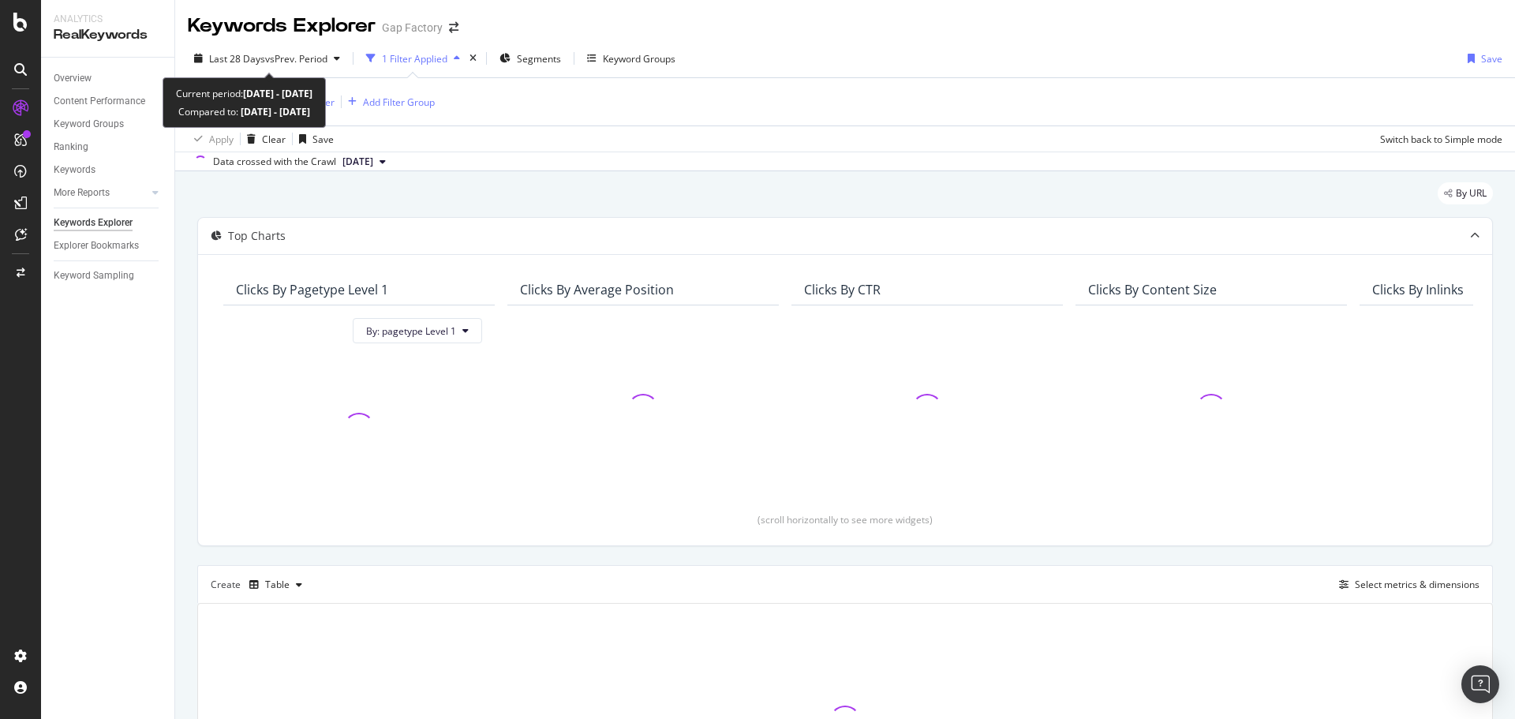
click at [287, 52] on span "vs Prev. Period" at bounding box center [296, 58] width 62 height 13
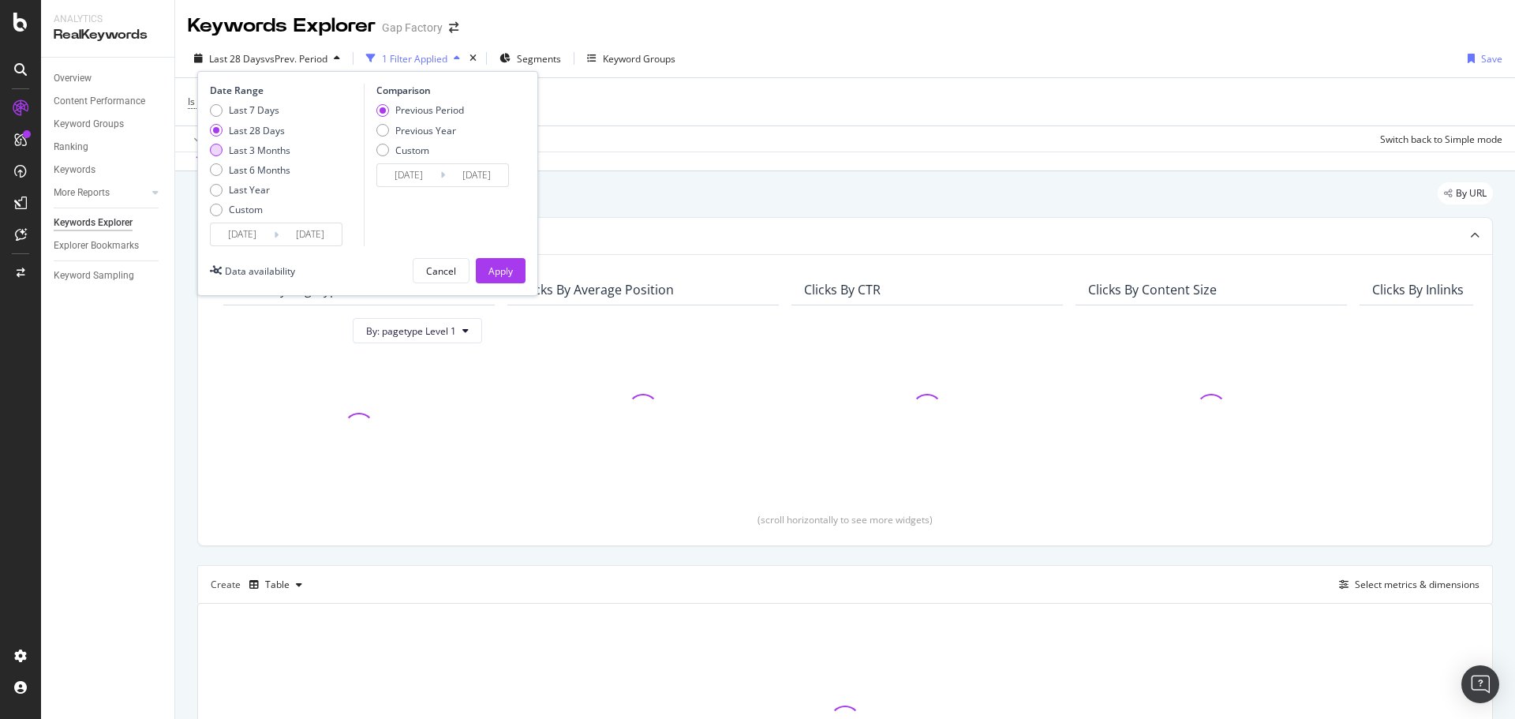
click at [265, 148] on div "Last 3 Months" at bounding box center [260, 150] width 62 height 13
type input "[DATE]"
click at [423, 122] on div "Previous Period Previous Year Custom" at bounding box center [420, 132] width 88 height 59
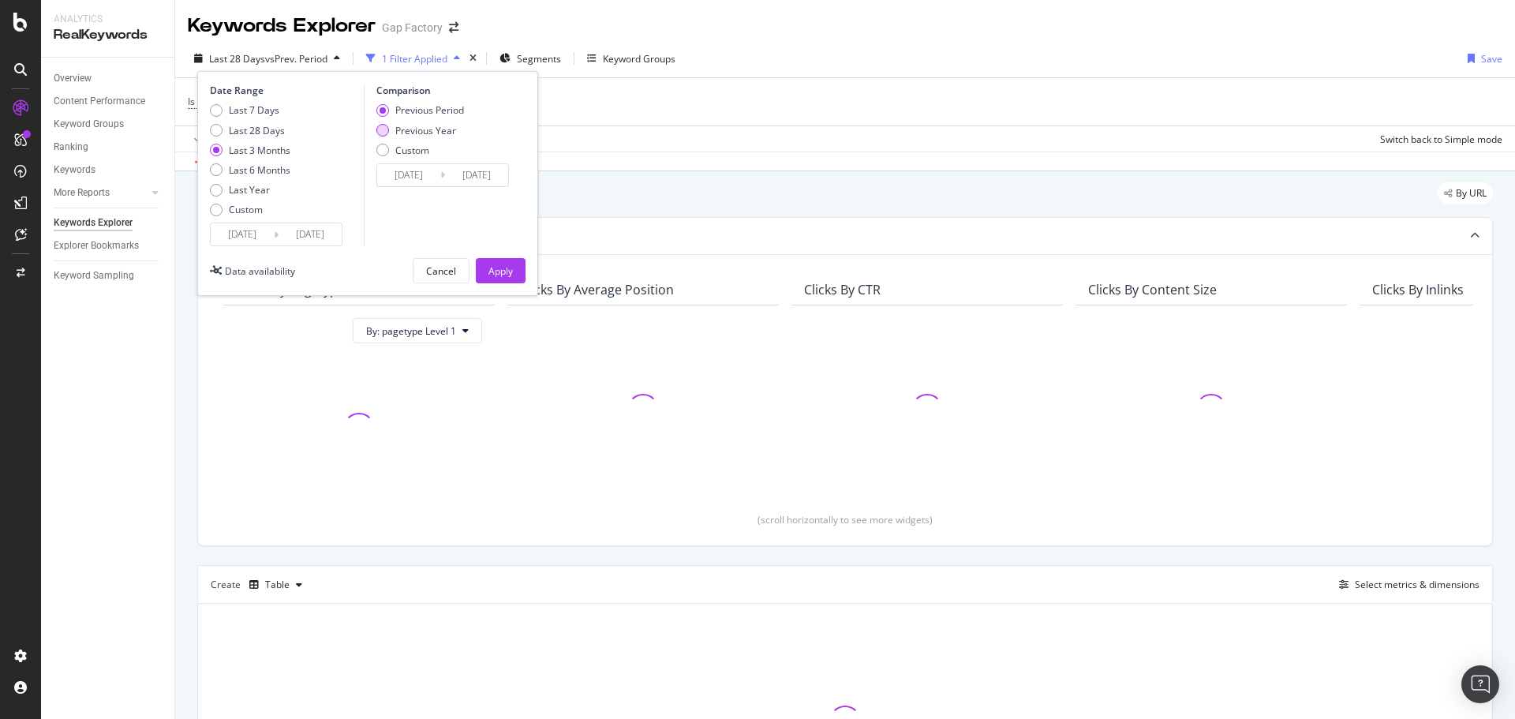
click at [425, 129] on div "Previous Year" at bounding box center [425, 130] width 61 height 13
type input "[DATE]"
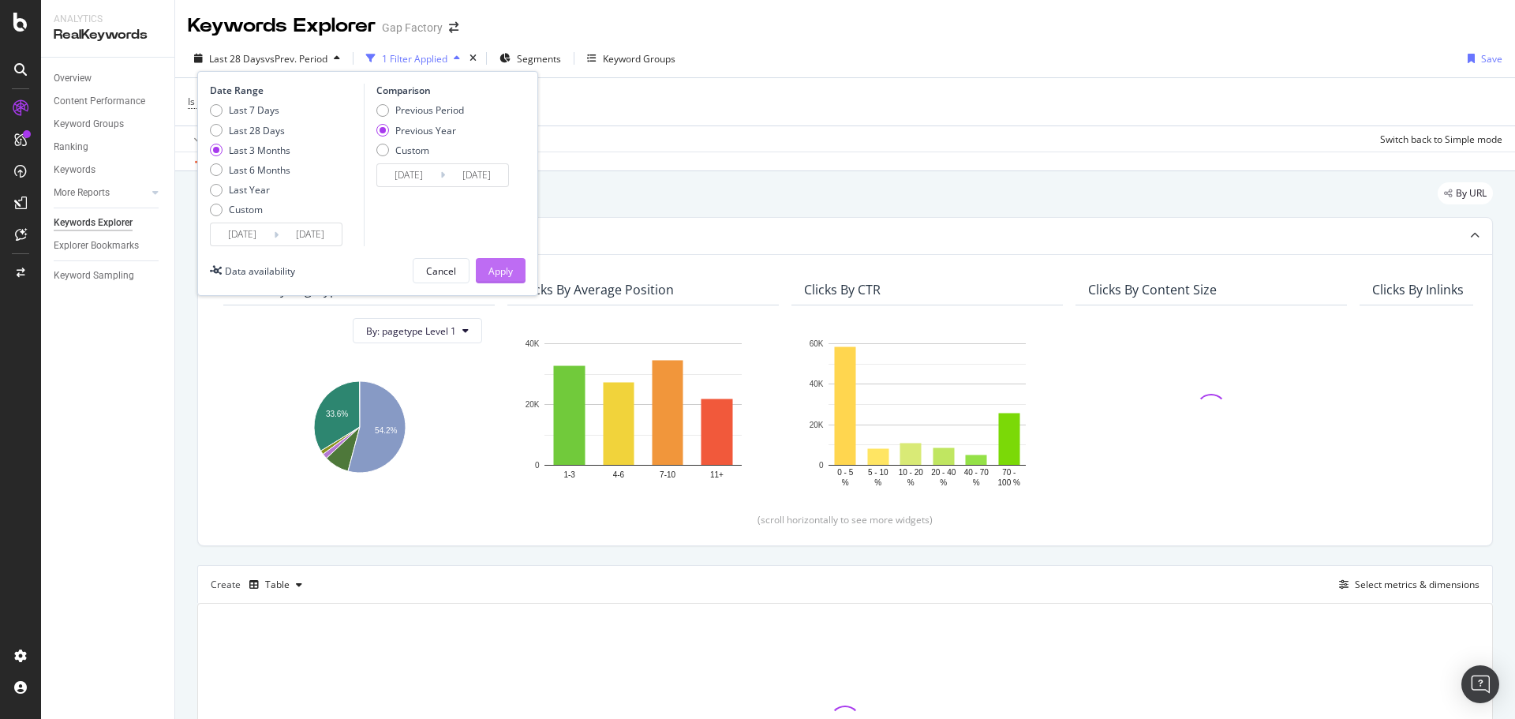
click at [489, 266] on div "Apply" at bounding box center [501, 270] width 24 height 13
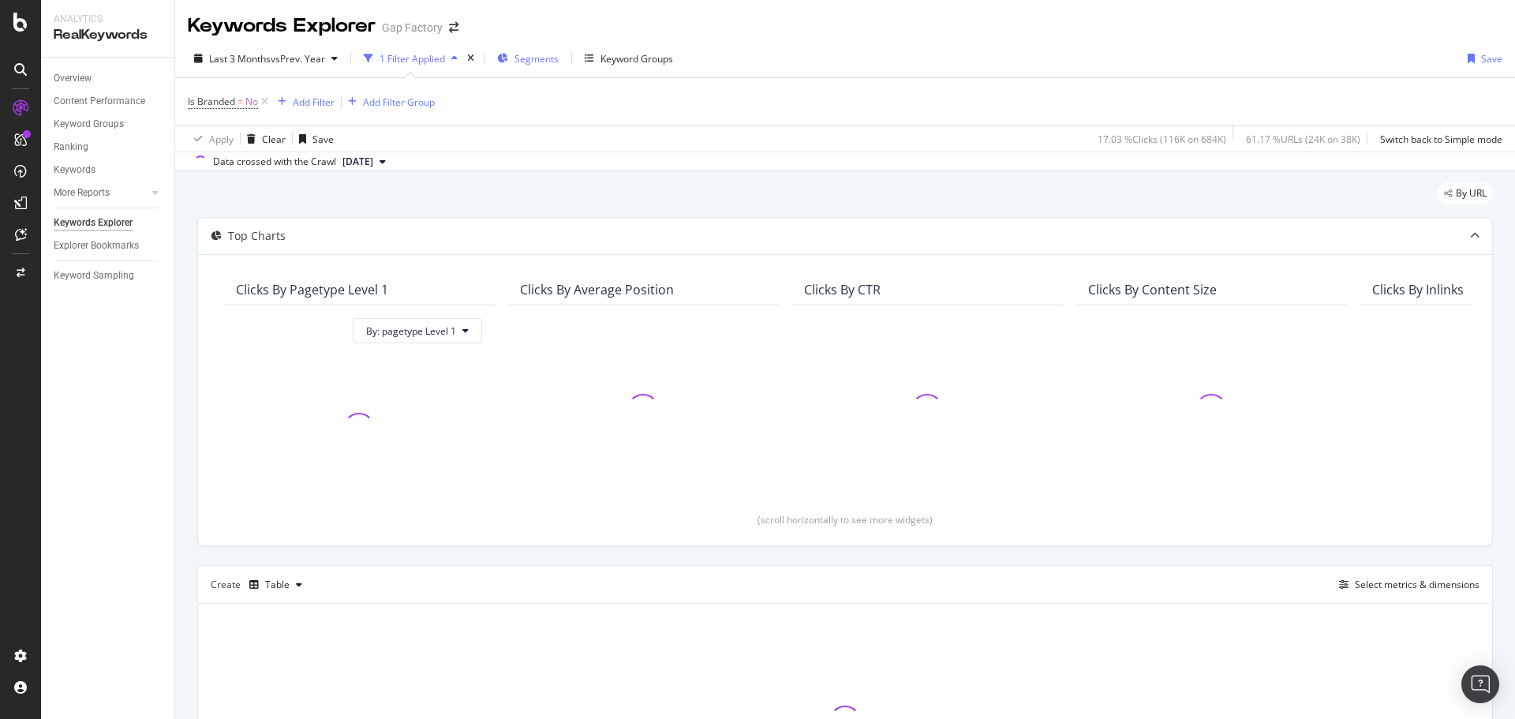
click at [527, 64] on span "Segments" at bounding box center [537, 58] width 44 height 13
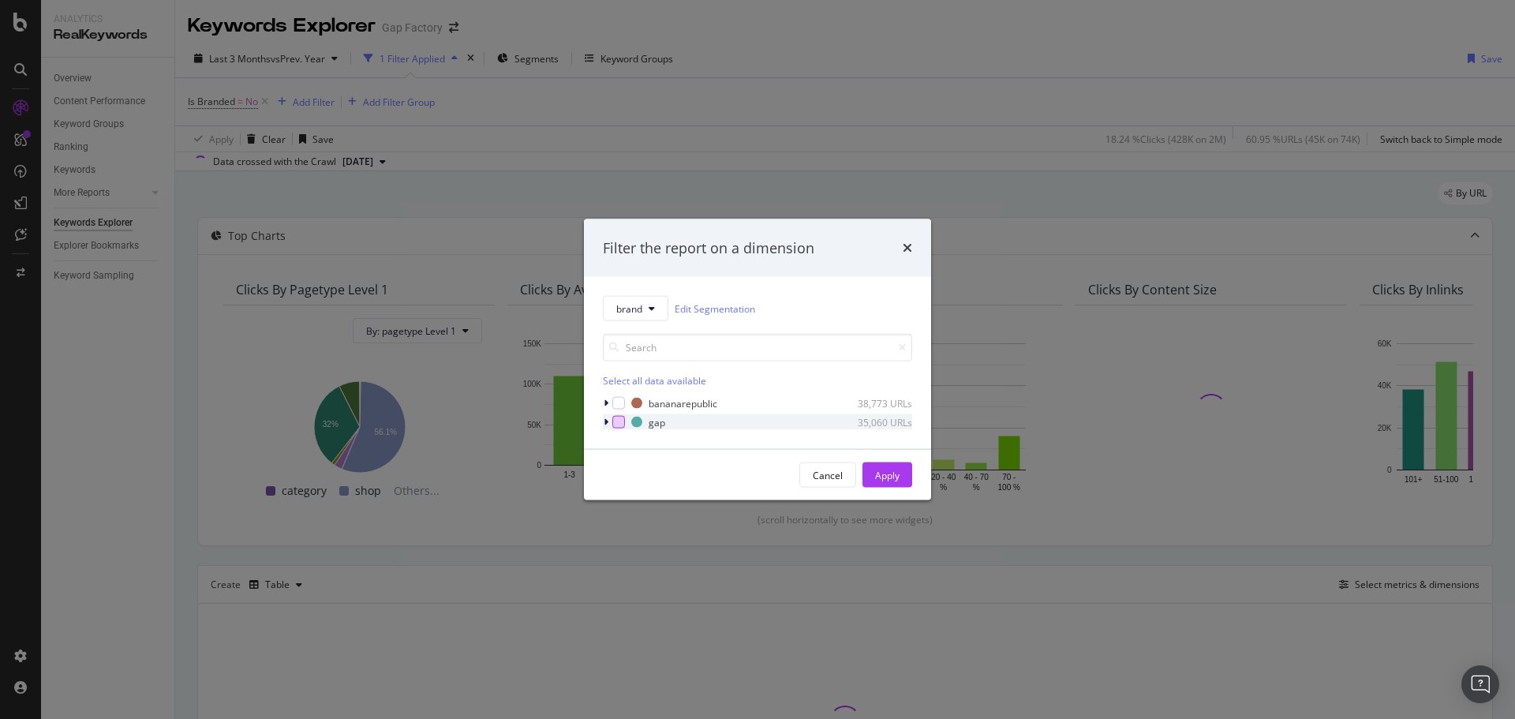
click at [616, 420] on div "modal" at bounding box center [618, 422] width 13 height 13
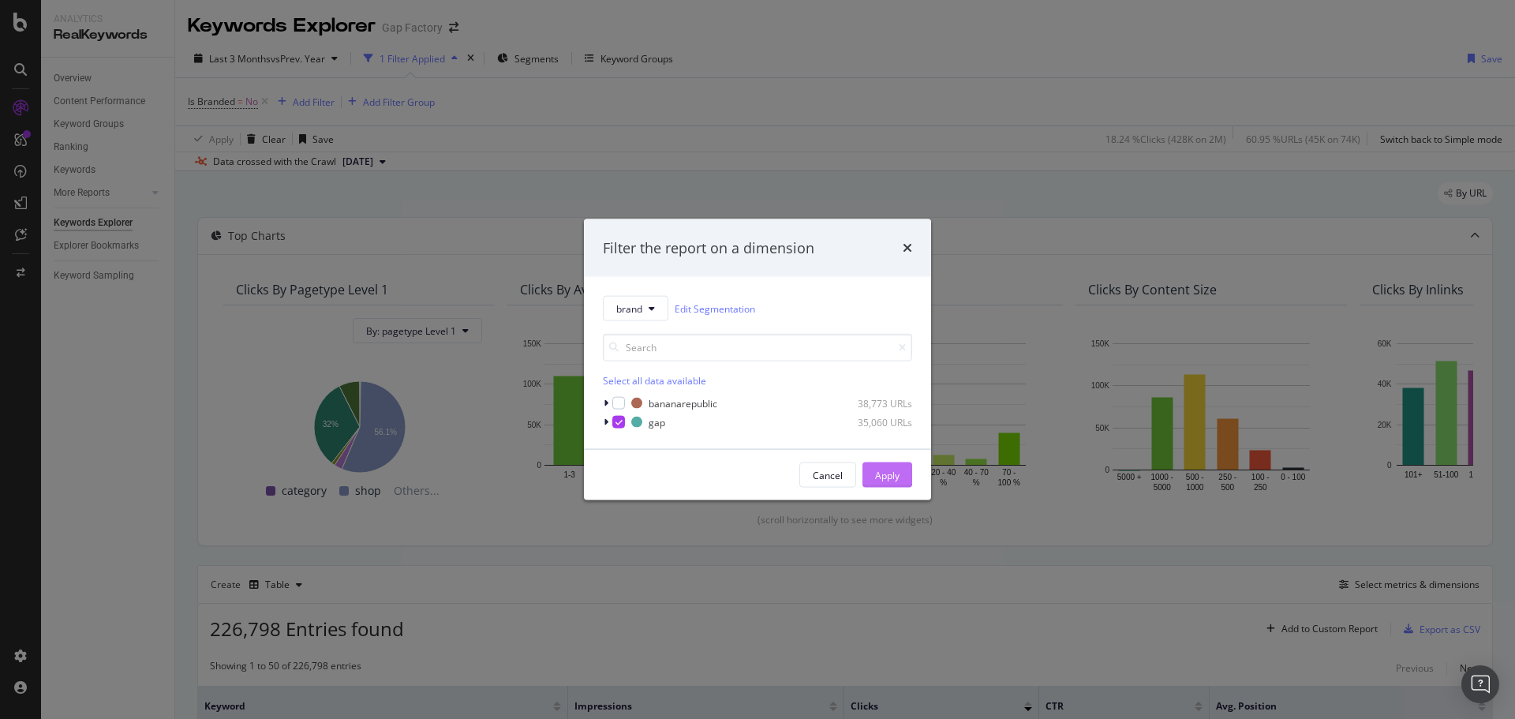
click at [878, 474] on div "Apply" at bounding box center [887, 474] width 24 height 13
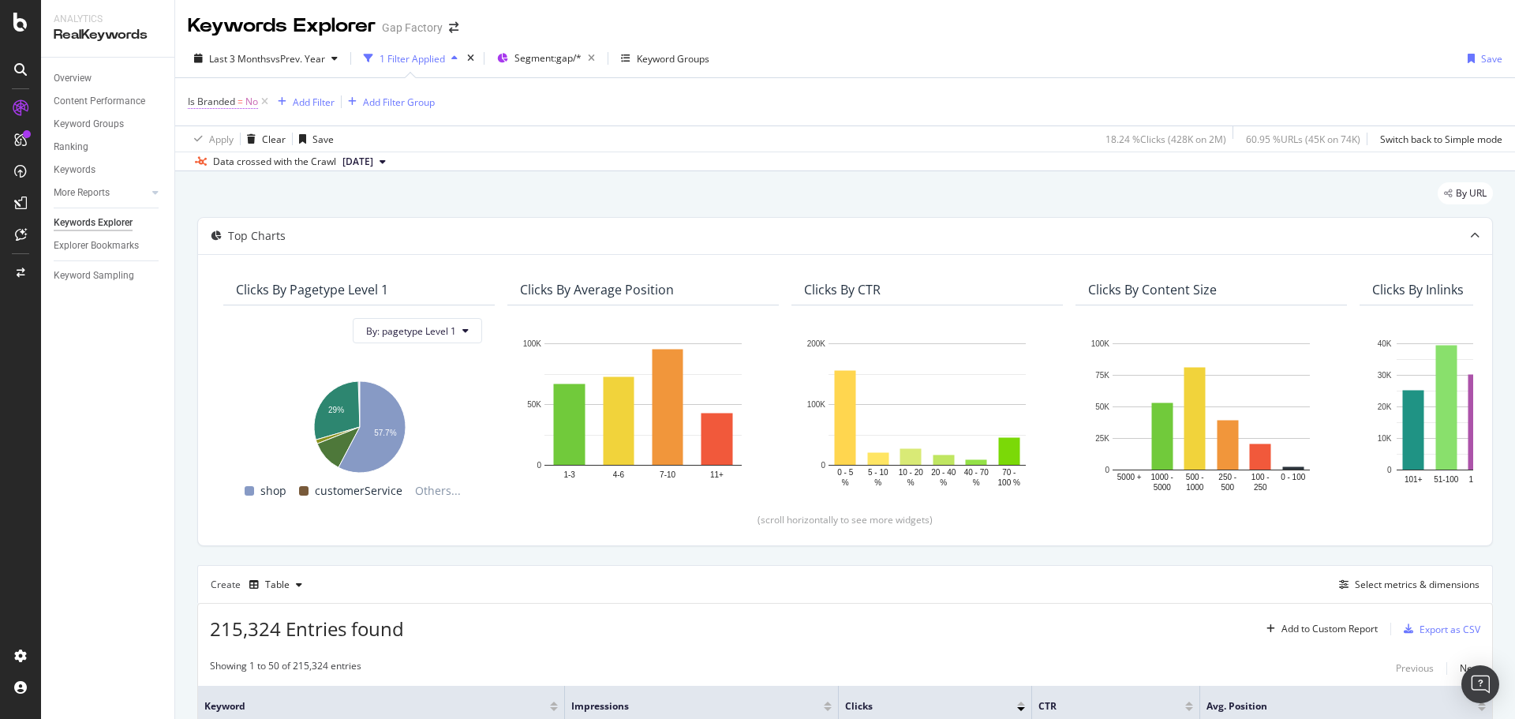
click at [257, 100] on span "No" at bounding box center [251, 102] width 13 height 22
click at [197, 102] on icon at bounding box center [197, 100] width 5 height 9
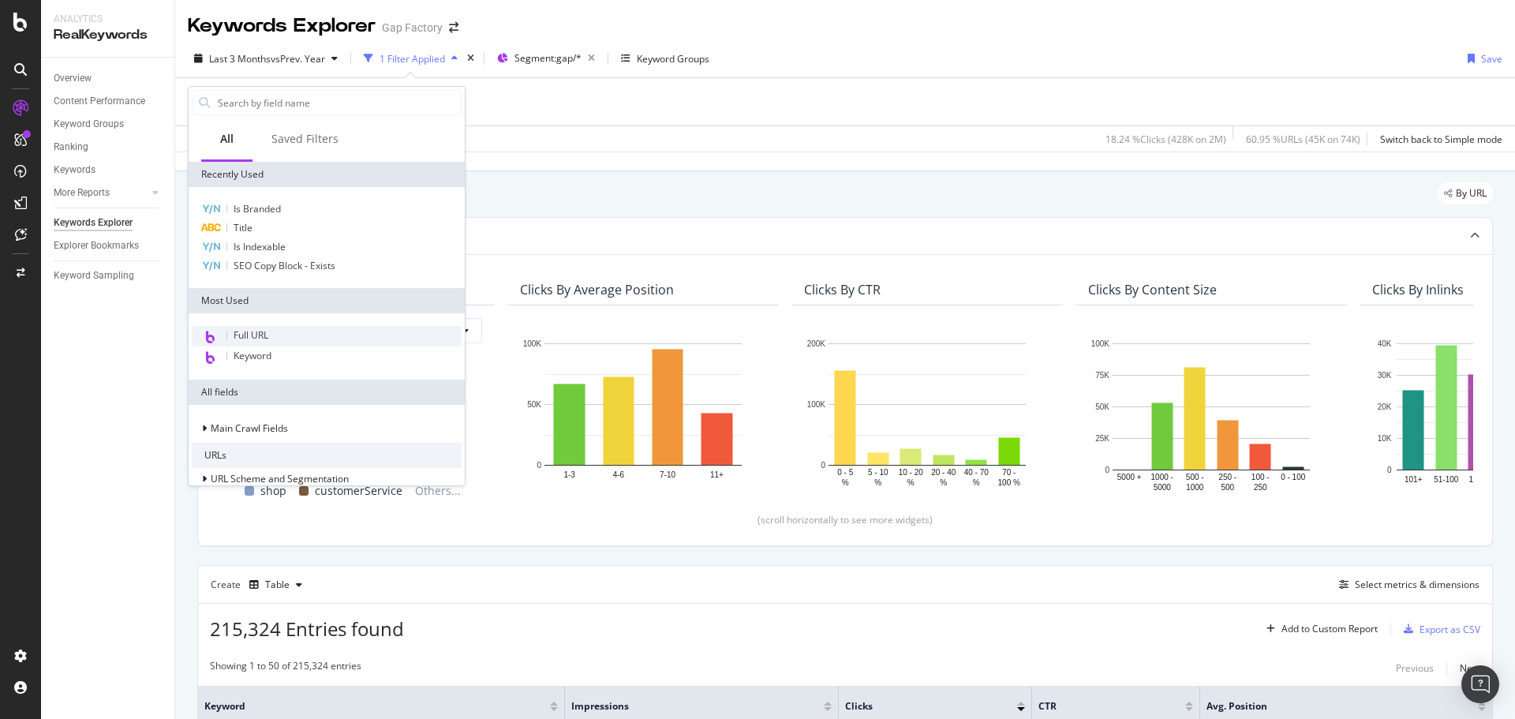
click at [289, 334] on div "Full URL" at bounding box center [327, 336] width 270 height 21
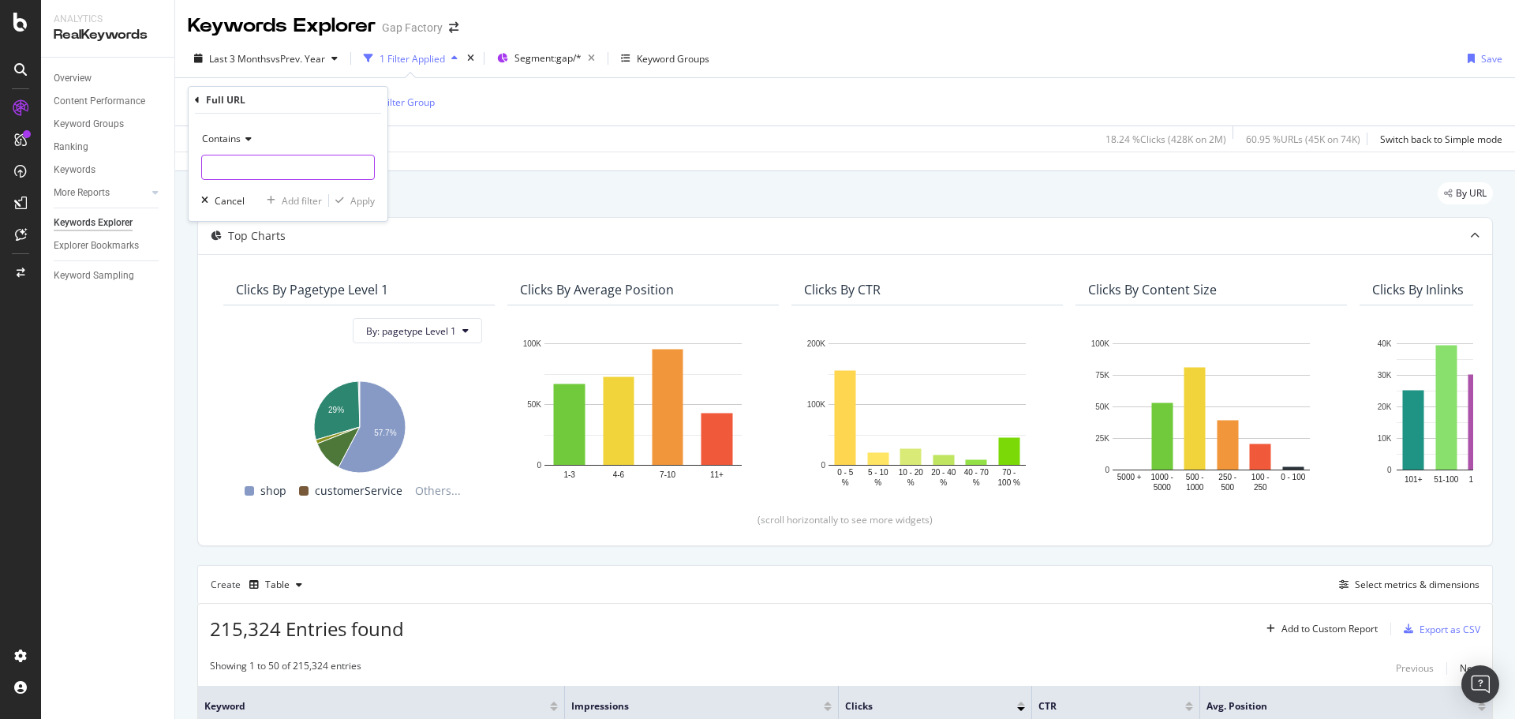
click at [245, 169] on input "text" at bounding box center [288, 167] width 172 height 25
paste input "1040941"
type input "1040941"
click at [362, 204] on div "Apply" at bounding box center [362, 200] width 24 height 13
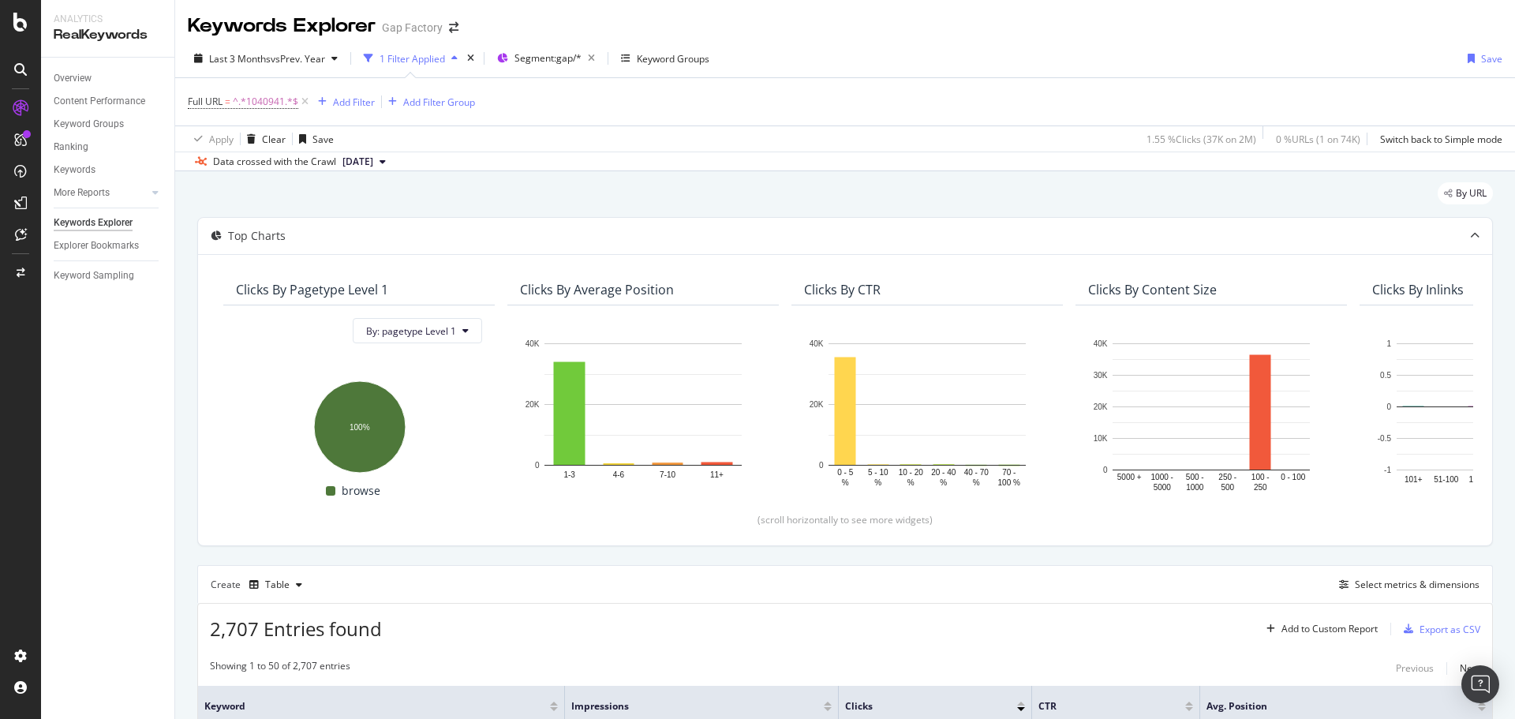
drag, startPoint x: 915, startPoint y: 27, endPoint x: 1056, endPoint y: 141, distance: 181.8
click at [915, 27] on div "Keywords Explorer Gap Factory" at bounding box center [845, 19] width 1340 height 39
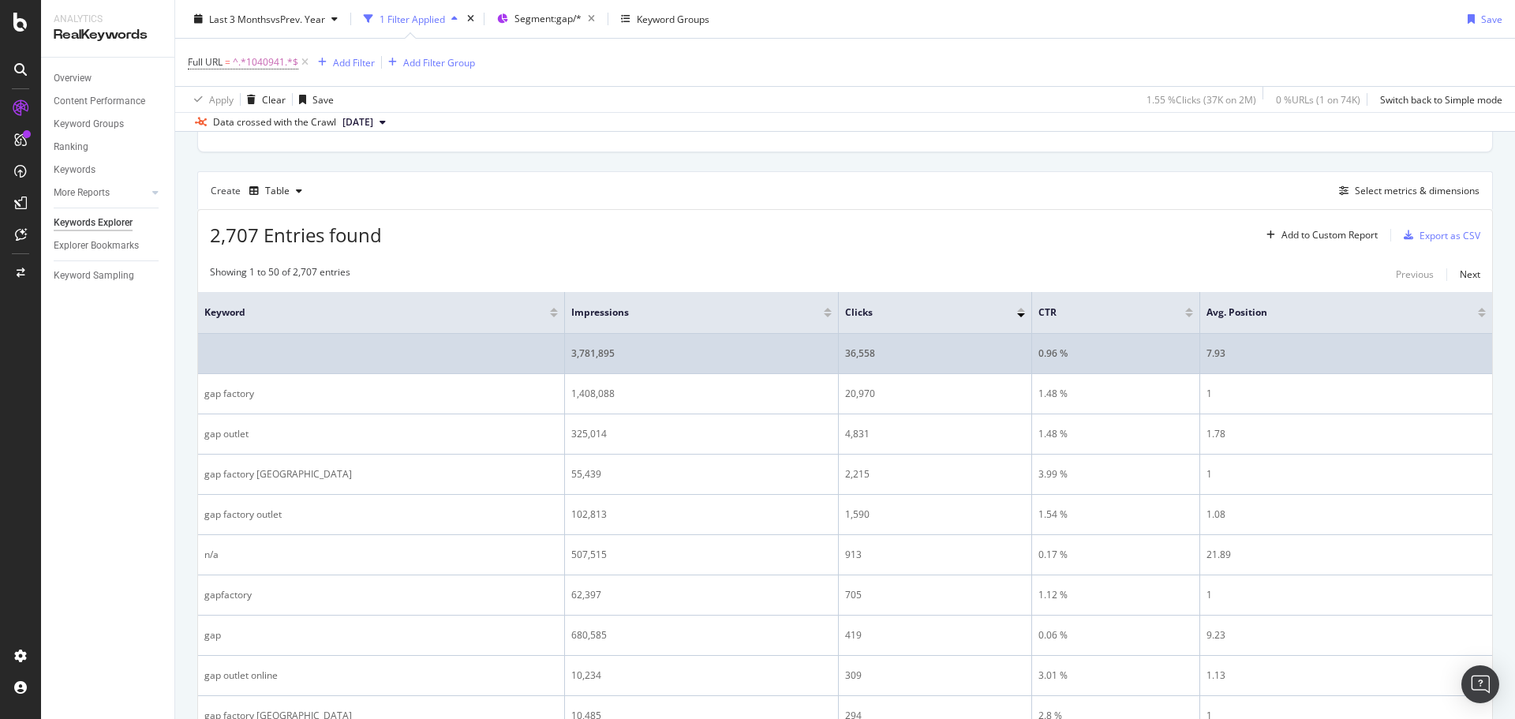
scroll to position [395, 0]
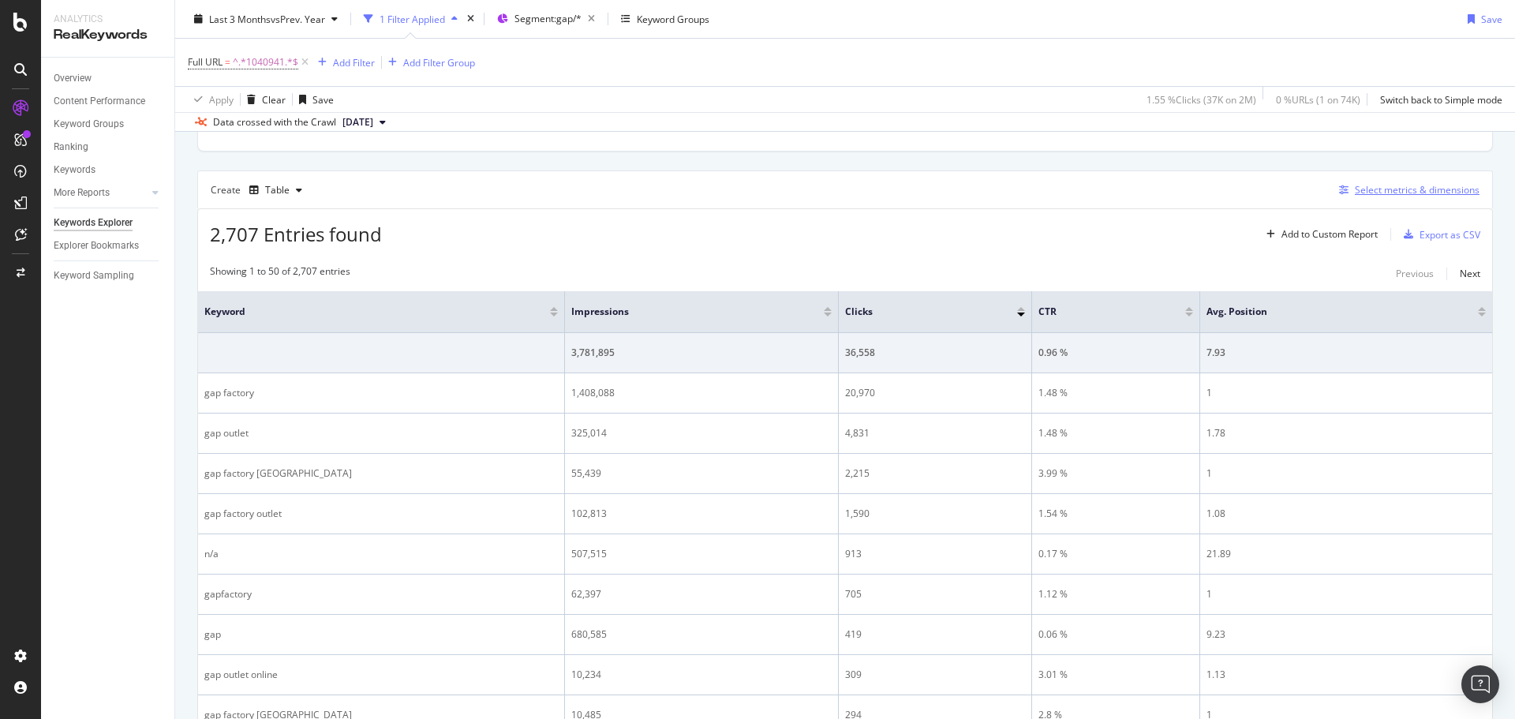
click at [1362, 186] on div "Select metrics & dimensions" at bounding box center [1417, 189] width 125 height 13
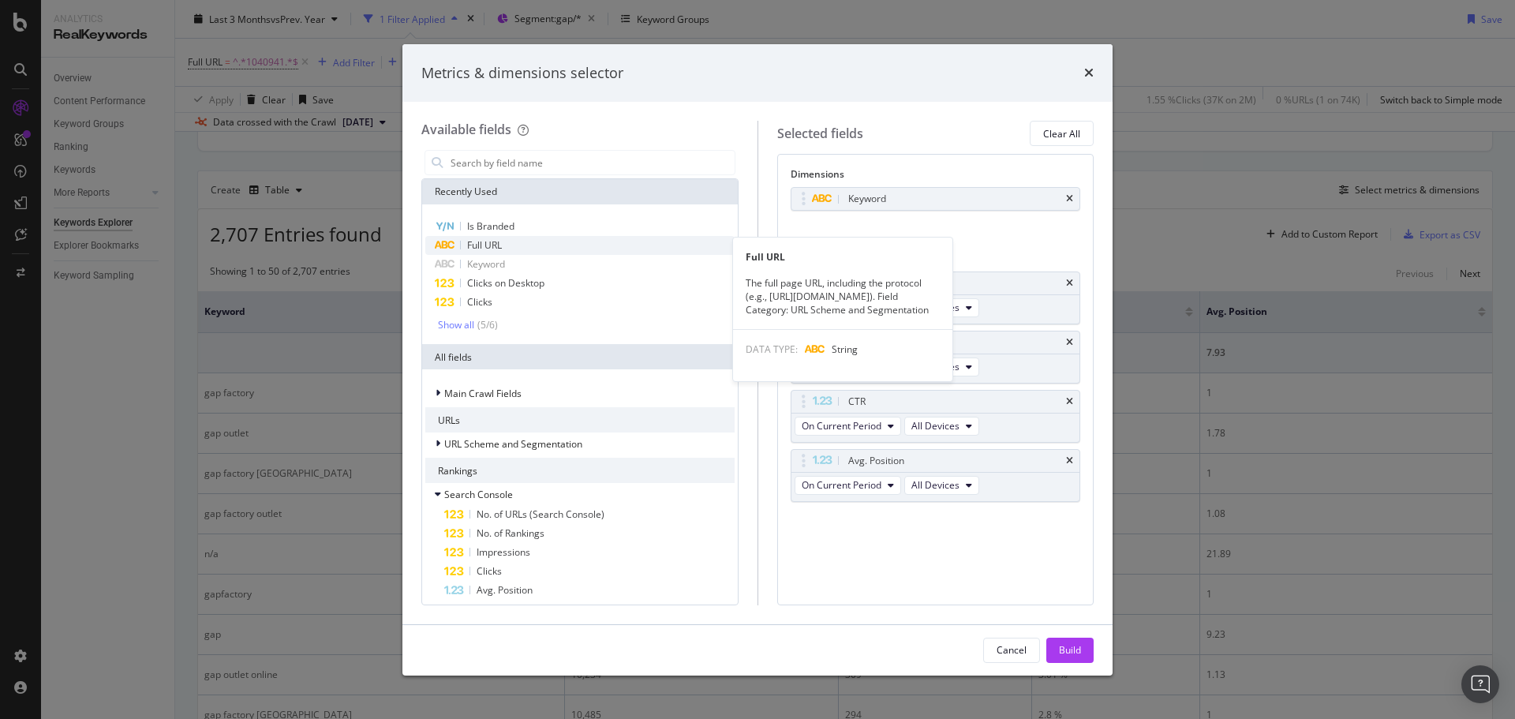
click at [500, 244] on span "Full URL" at bounding box center [484, 244] width 35 height 13
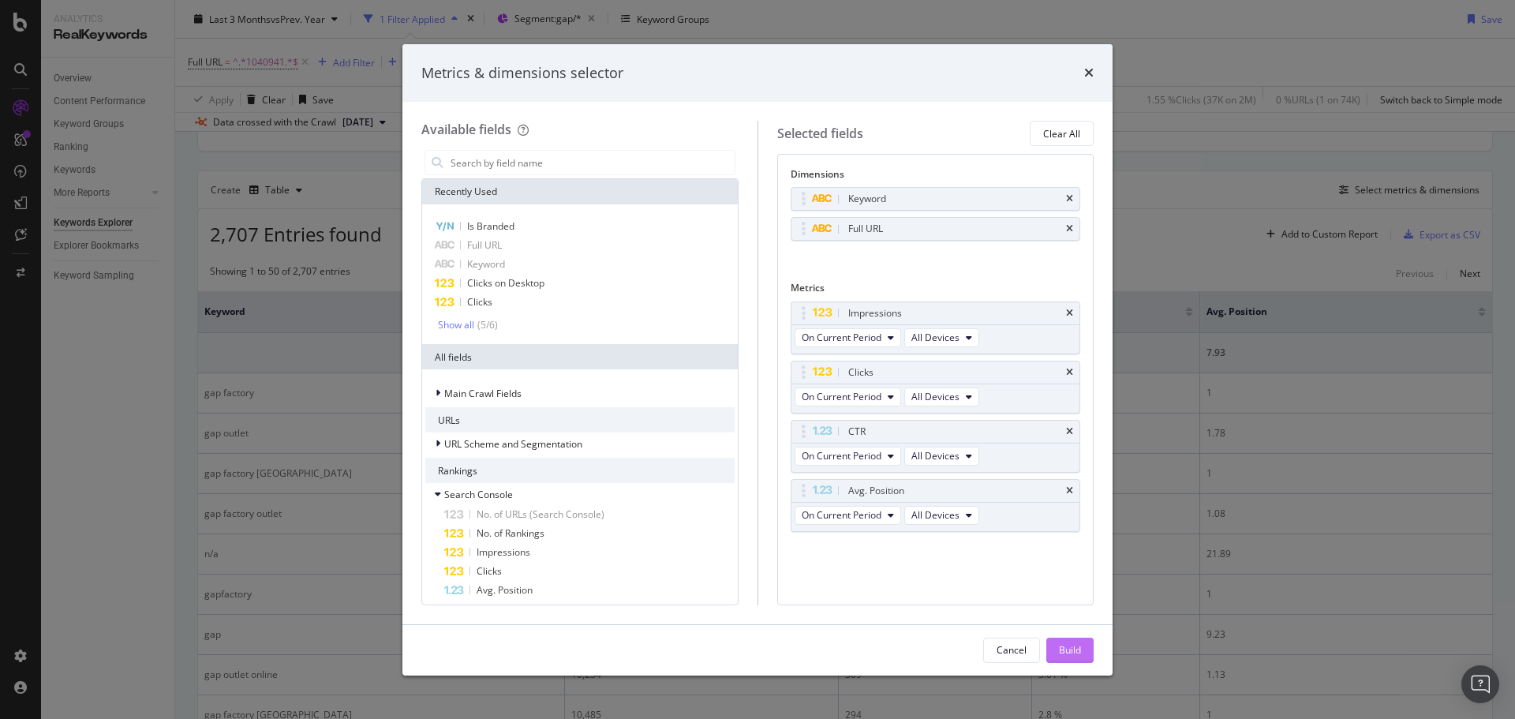
click at [1083, 652] on button "Build" at bounding box center [1070, 650] width 47 height 25
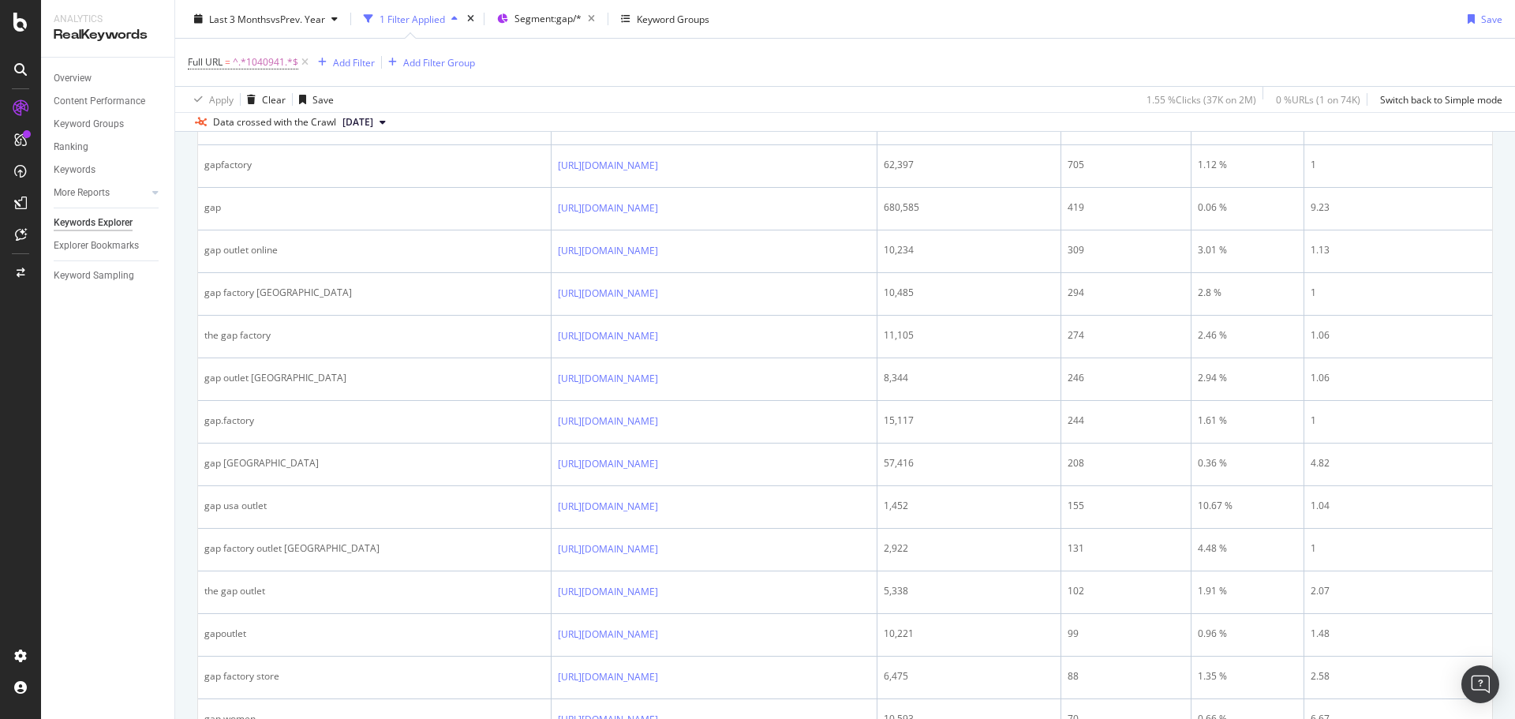
scroll to position [886, 0]
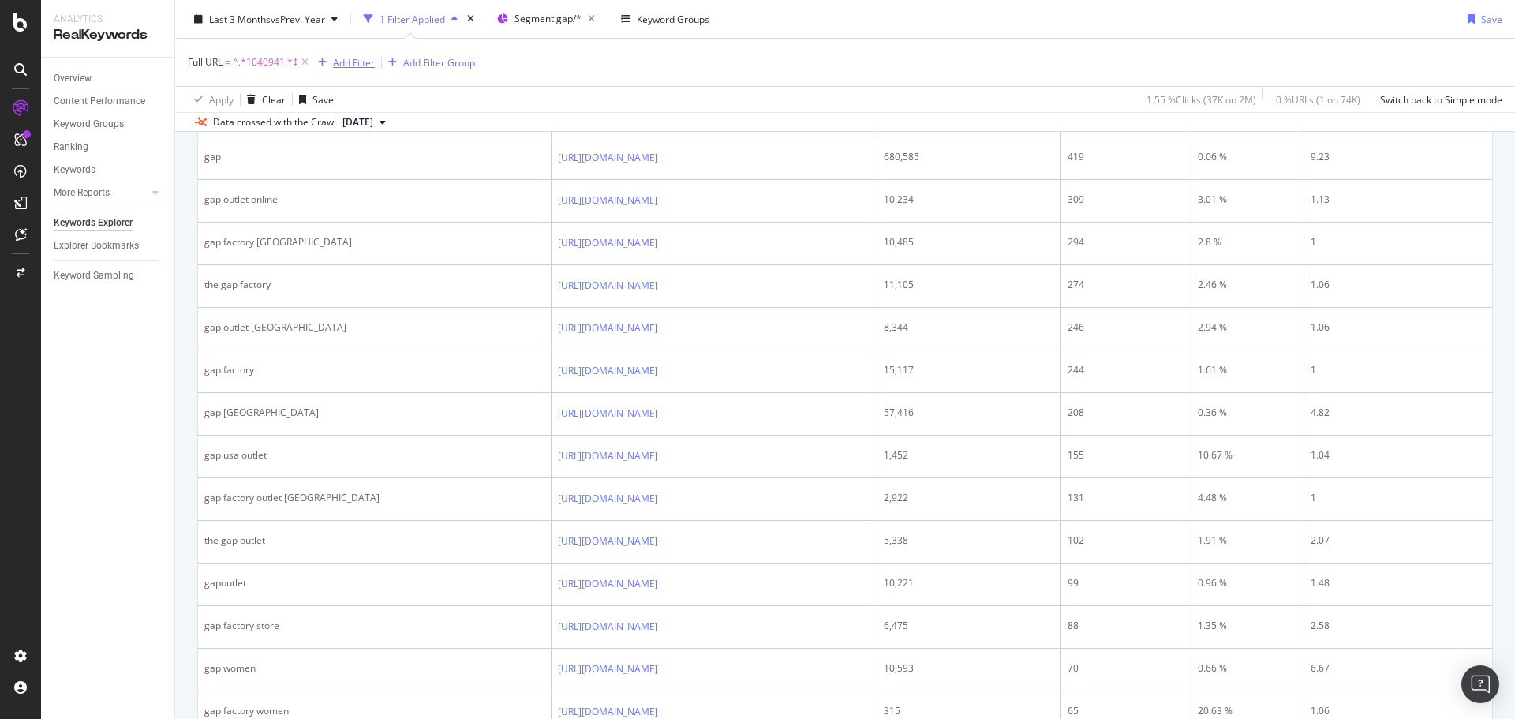
click at [356, 65] on div "Add Filter" at bounding box center [354, 61] width 42 height 13
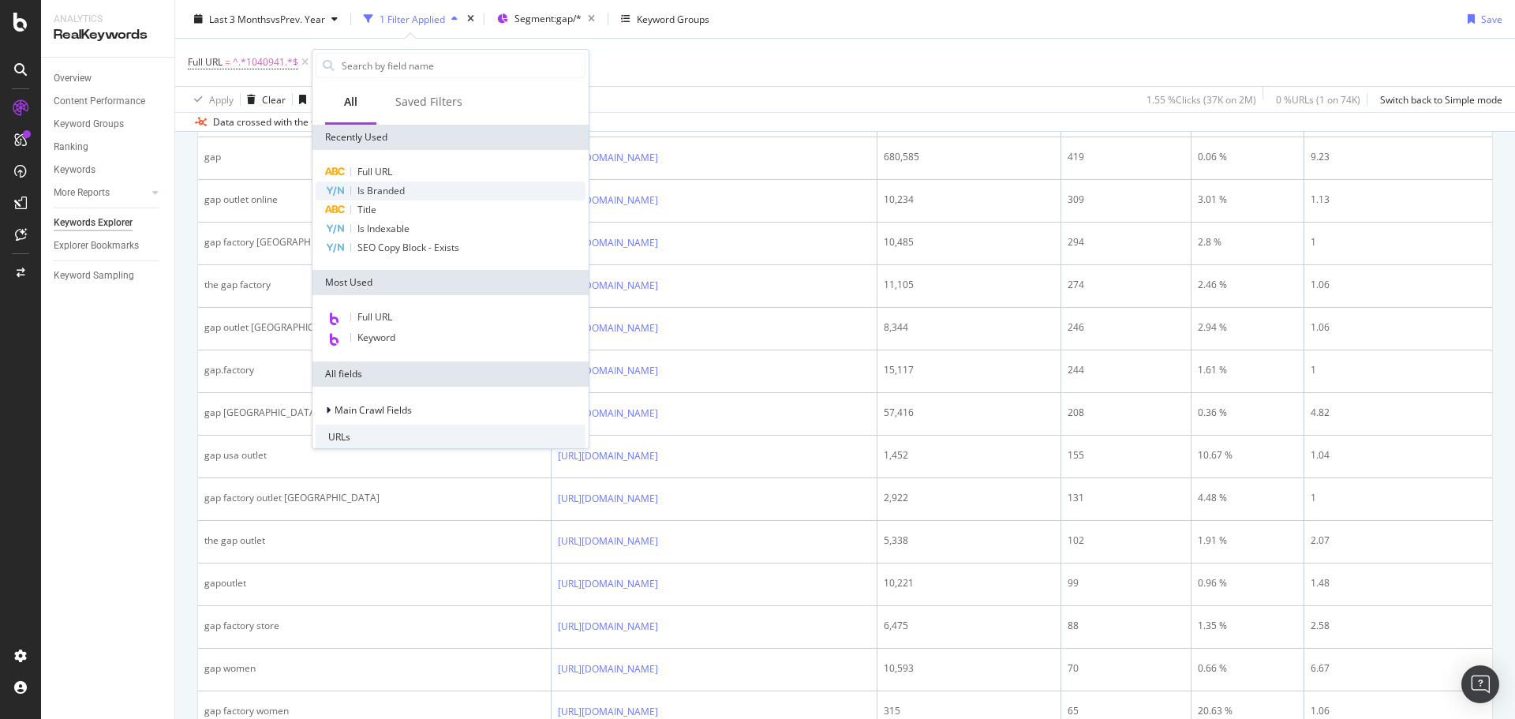
click at [394, 186] on span "Is Branded" at bounding box center [381, 190] width 47 height 13
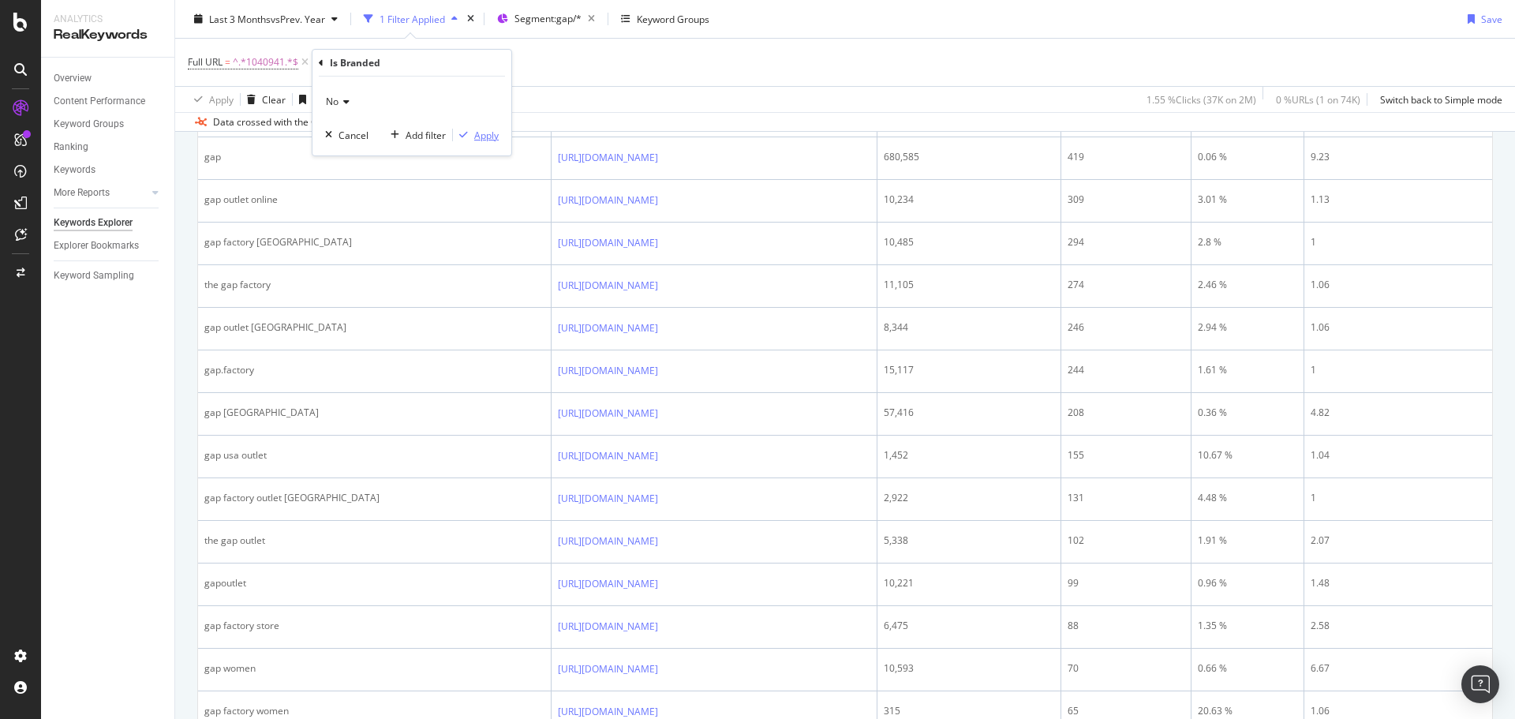
click at [493, 133] on div "Apply" at bounding box center [486, 135] width 24 height 13
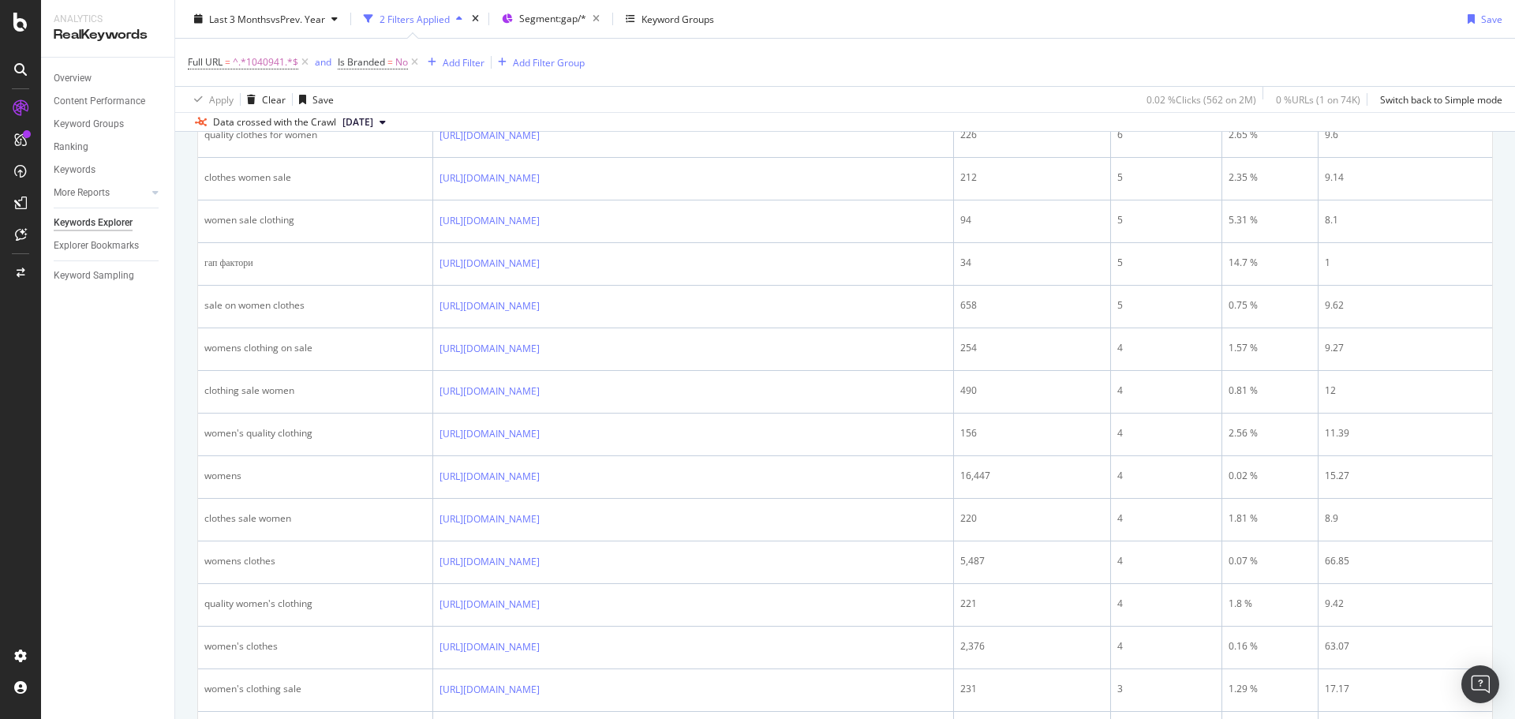
scroll to position [1597, 0]
click at [269, 63] on span "^.*1040941.*$" at bounding box center [266, 62] width 66 height 22
click at [239, 129] on input "1040941" at bounding box center [276, 127] width 149 height 25
paste input "2"
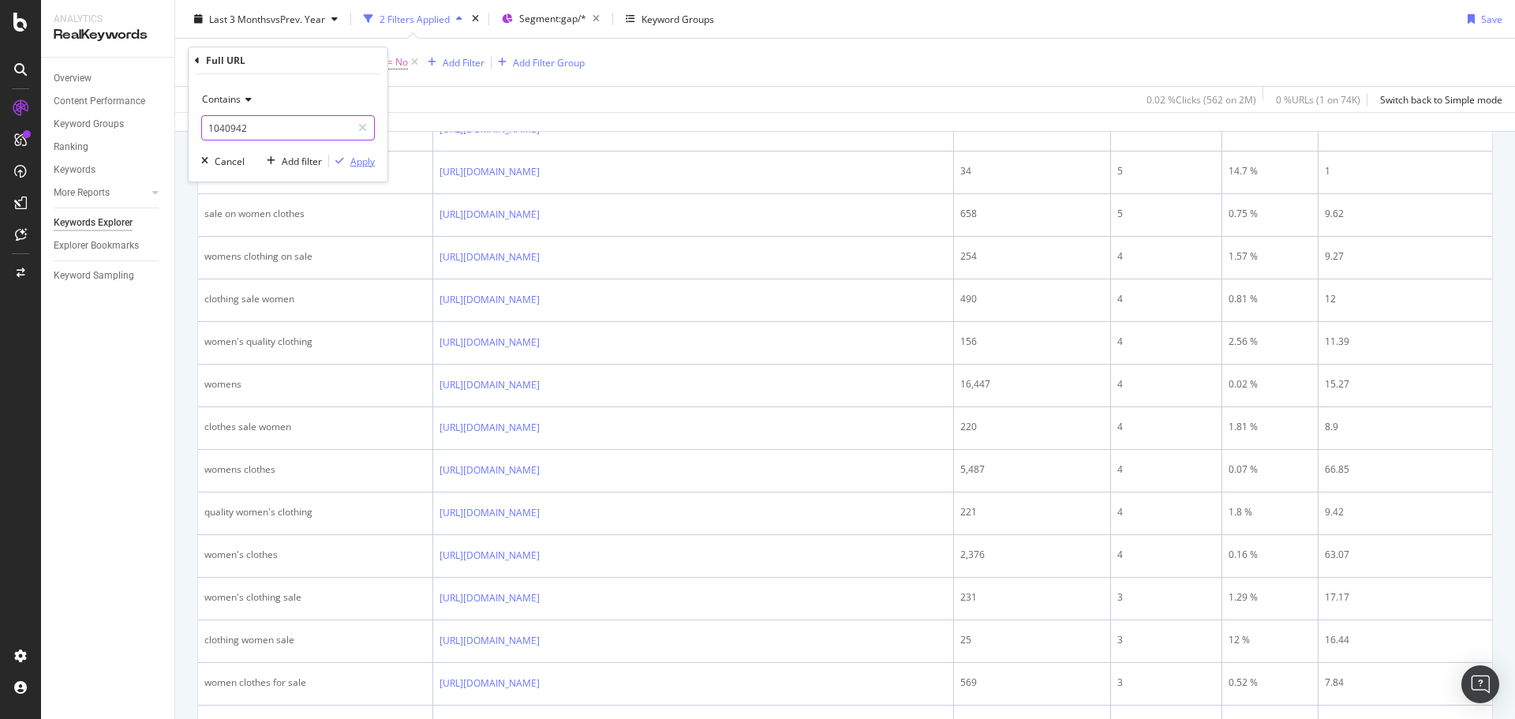
type input "1040942"
click at [361, 156] on div "Apply" at bounding box center [362, 161] width 24 height 13
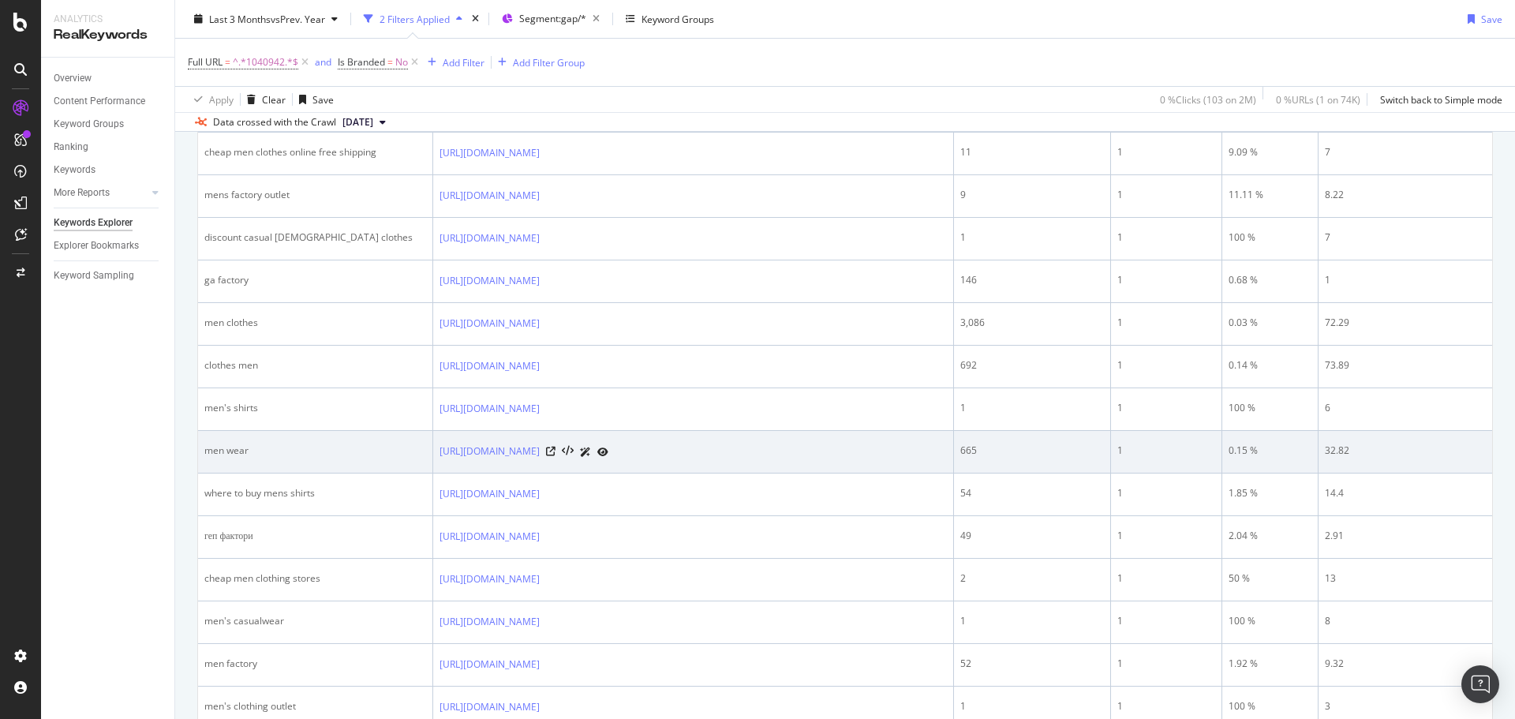
scroll to position [1833, 0]
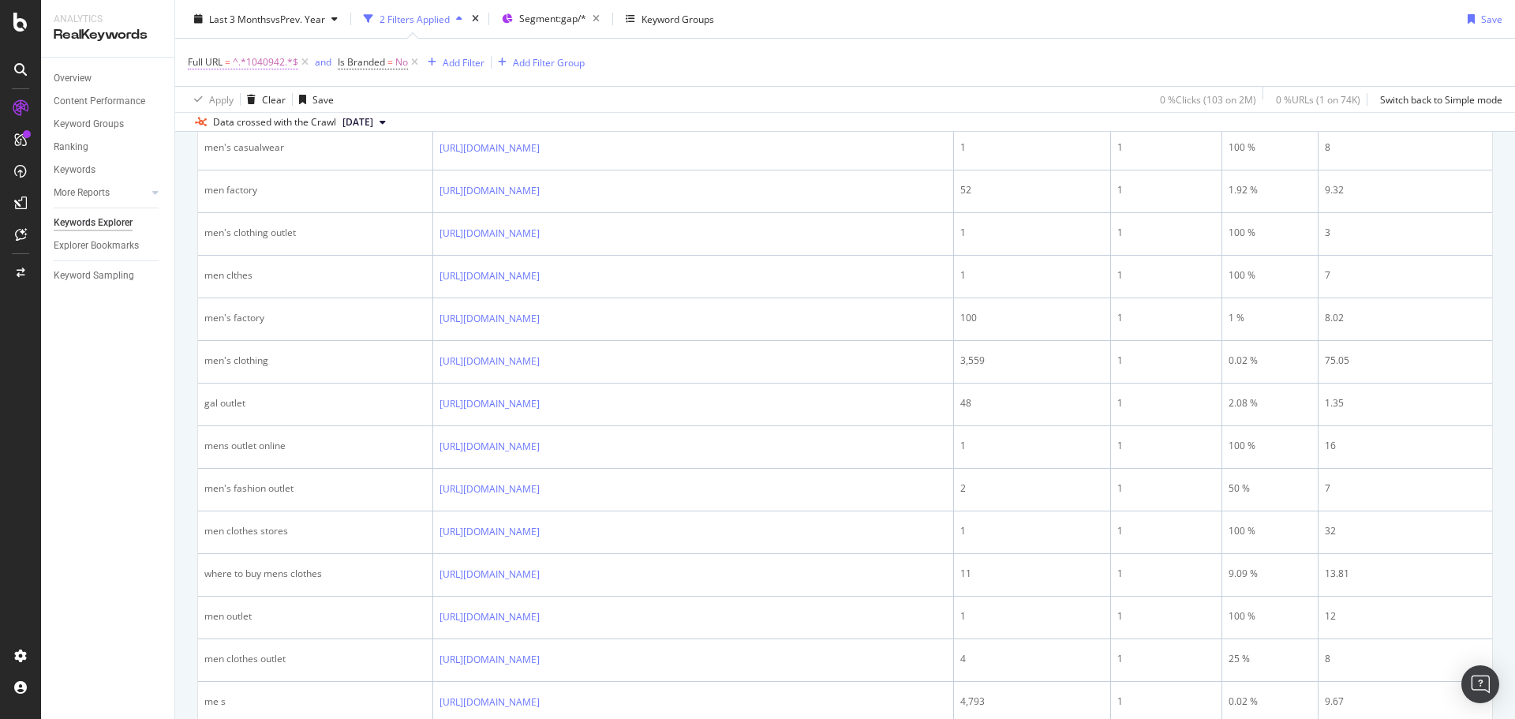
click at [214, 66] on span "Full URL" at bounding box center [205, 61] width 35 height 13
click at [230, 133] on input "1040942" at bounding box center [276, 127] width 149 height 25
paste input "3"
type input "1040943"
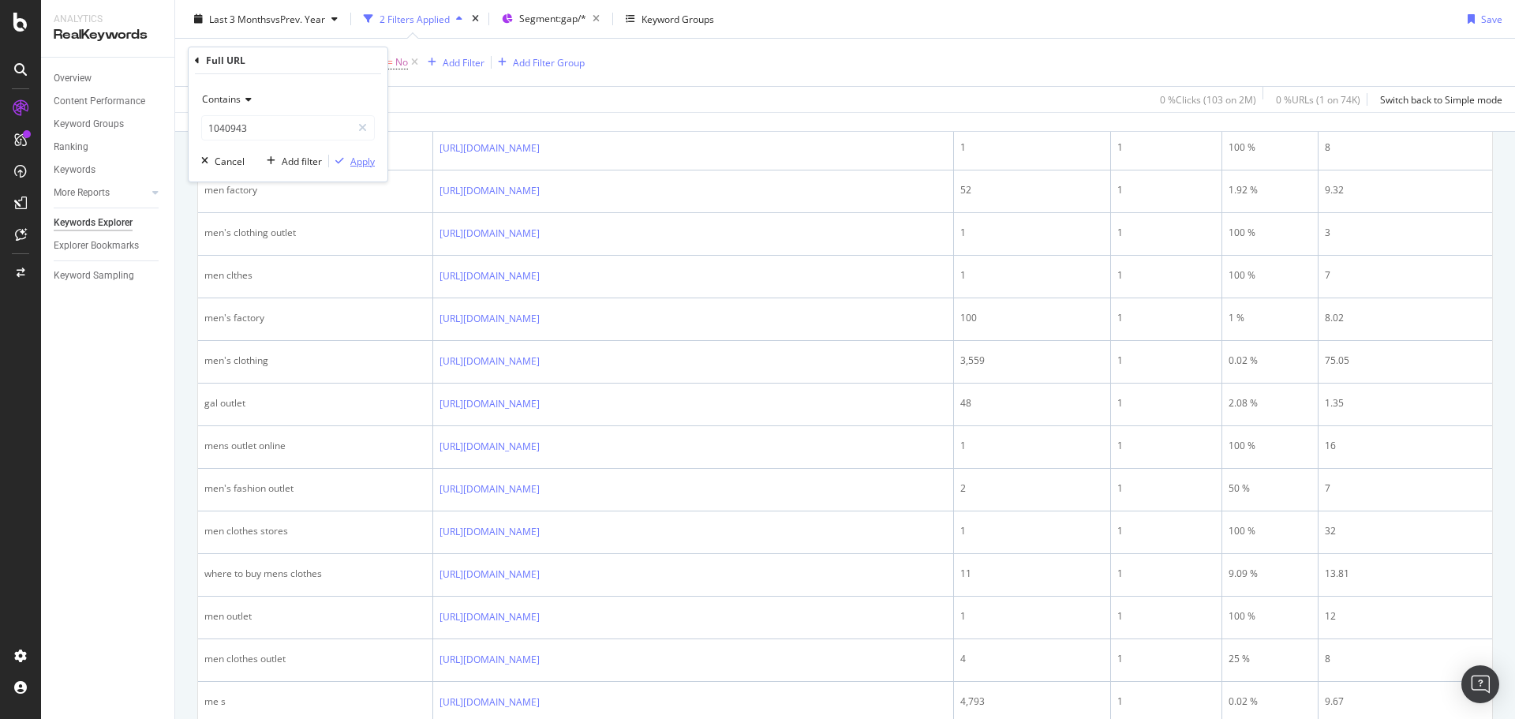
click at [355, 160] on div "Apply" at bounding box center [362, 161] width 24 height 13
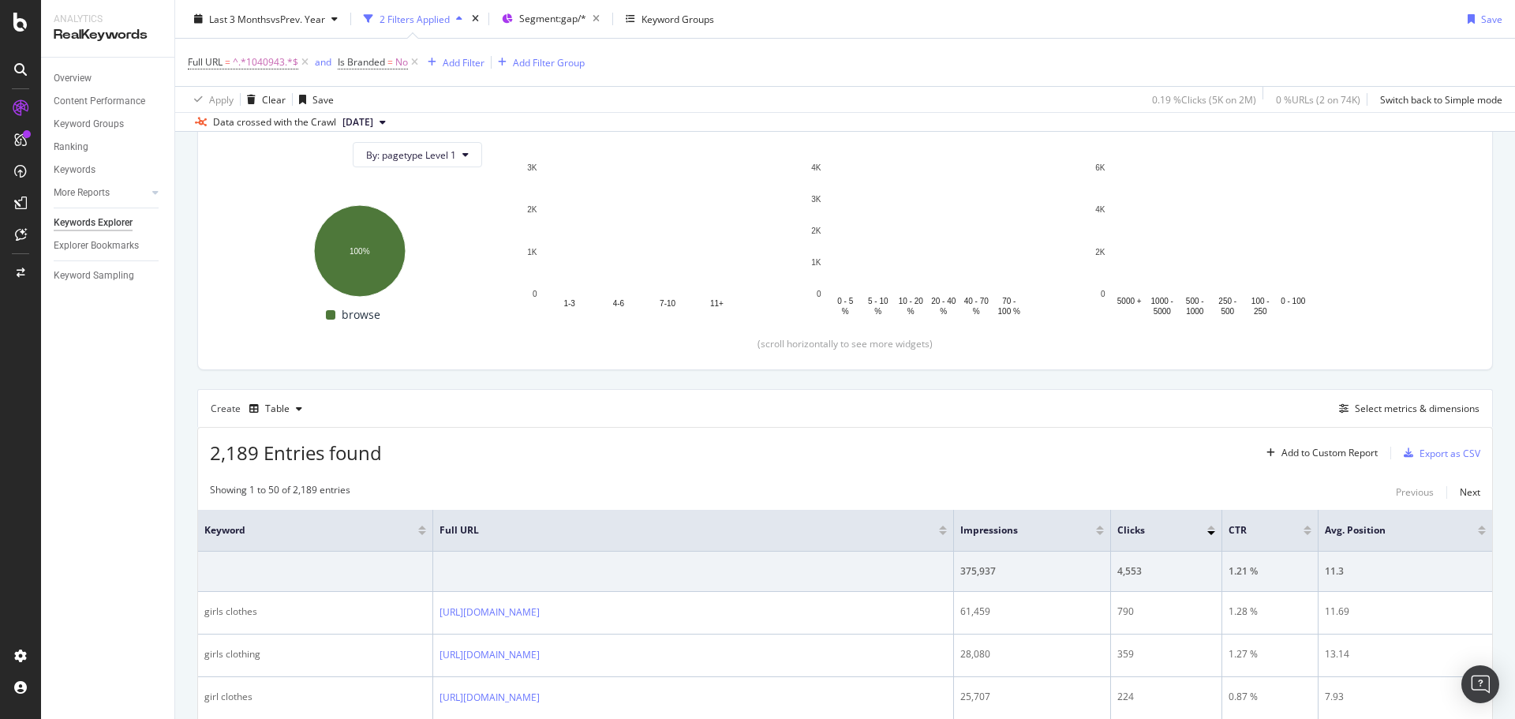
scroll to position [1833, 0]
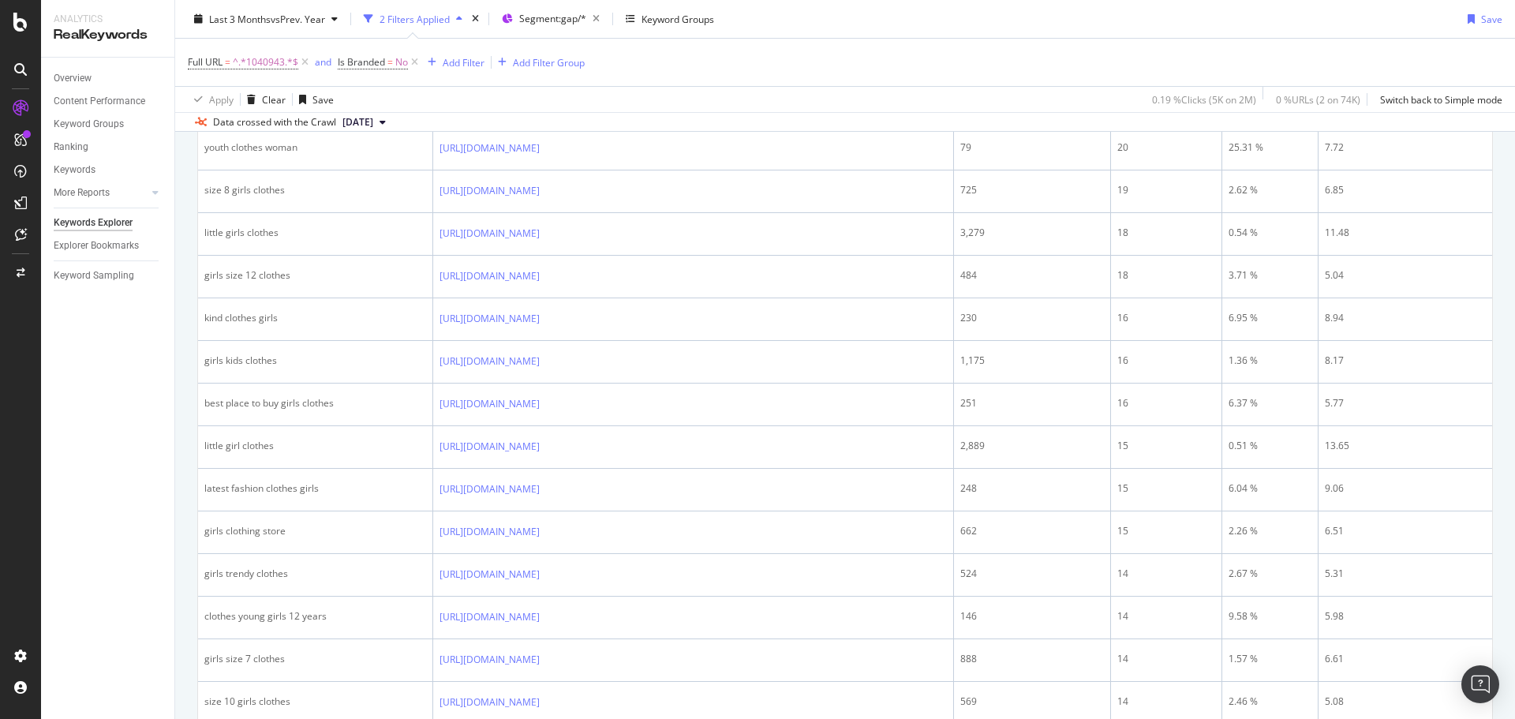
click at [781, 63] on div "Full URL = ^.*1040943.*$ and Is Branded = No Add Filter Add Filter Group" at bounding box center [845, 62] width 1315 height 47
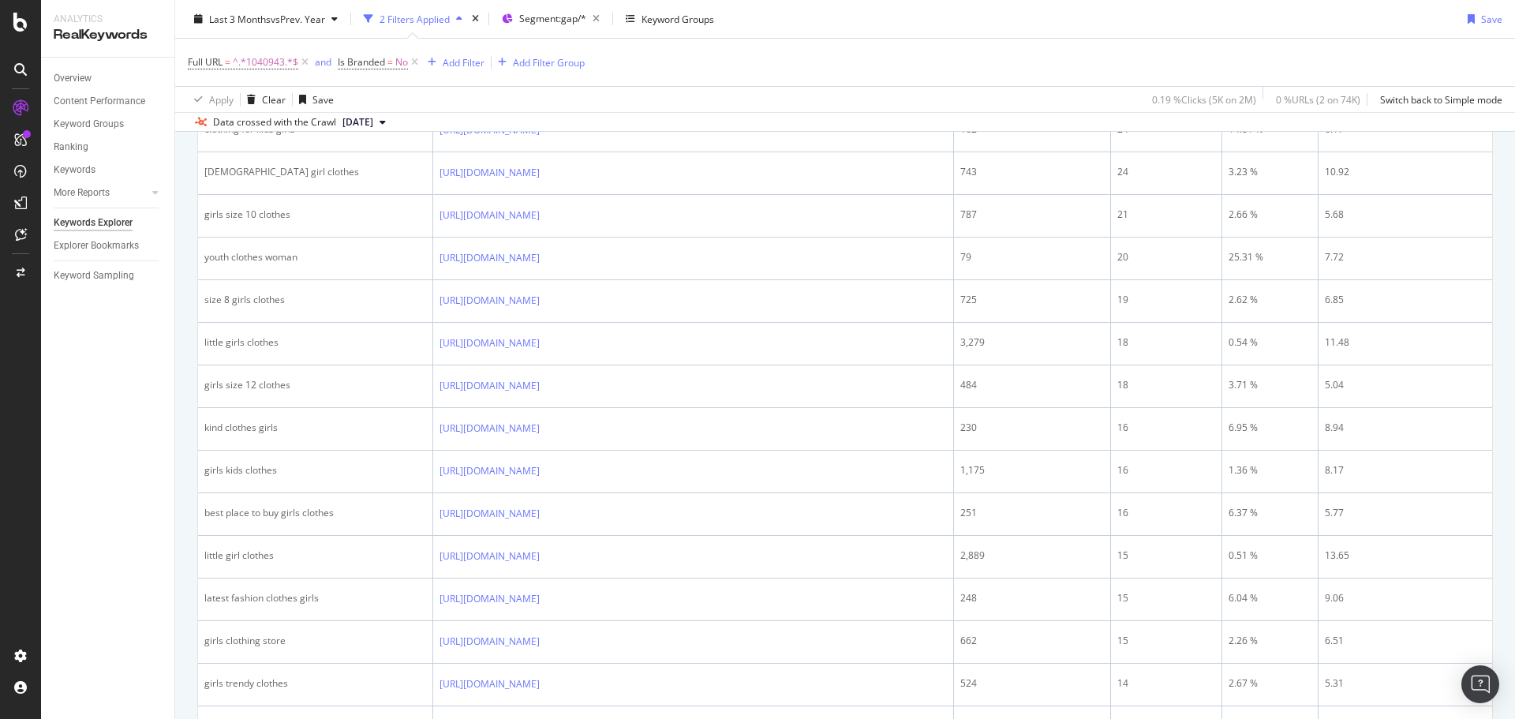
scroll to position [1439, 0]
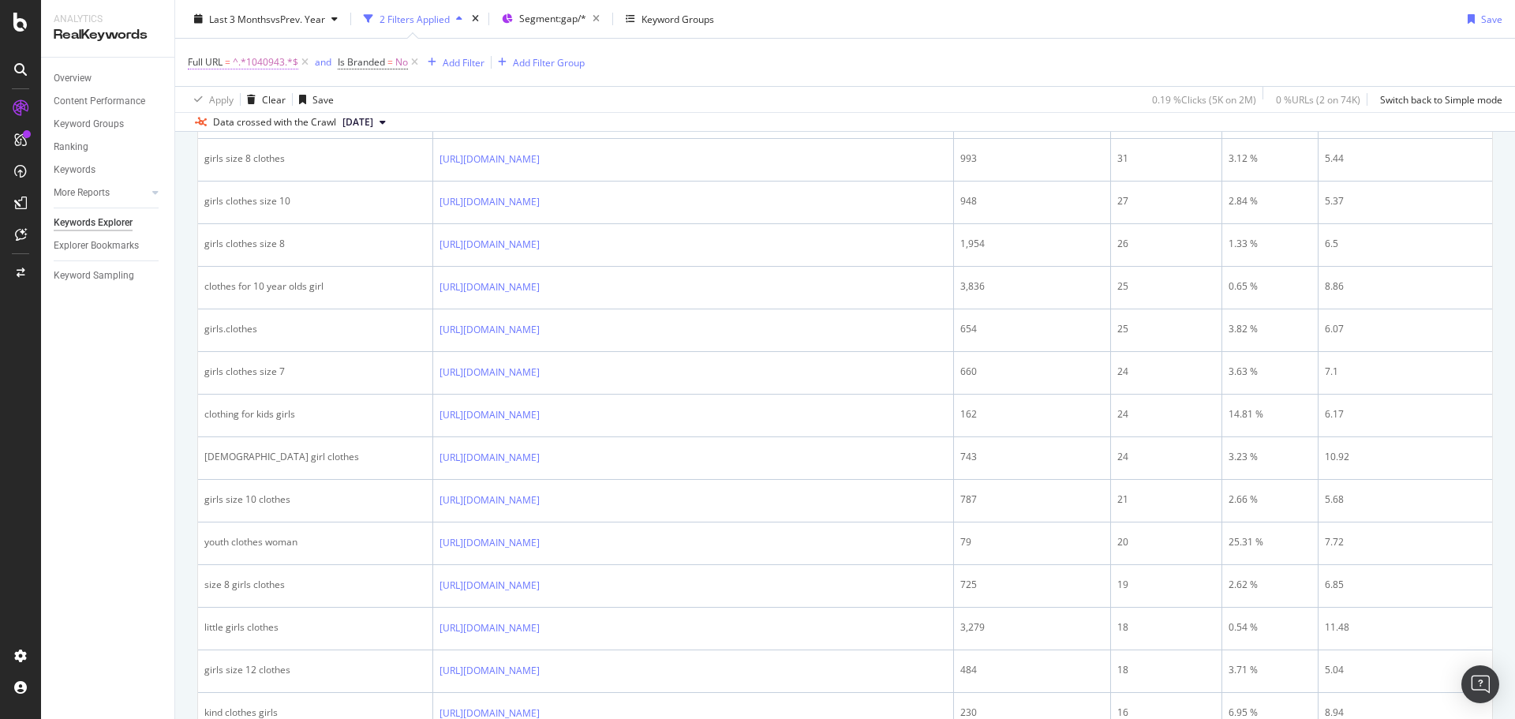
click at [276, 65] on span "^.*1040943.*$" at bounding box center [266, 62] width 66 height 22
click at [225, 122] on input "1040943" at bounding box center [276, 127] width 149 height 25
paste input "79661"
type input "1079661"
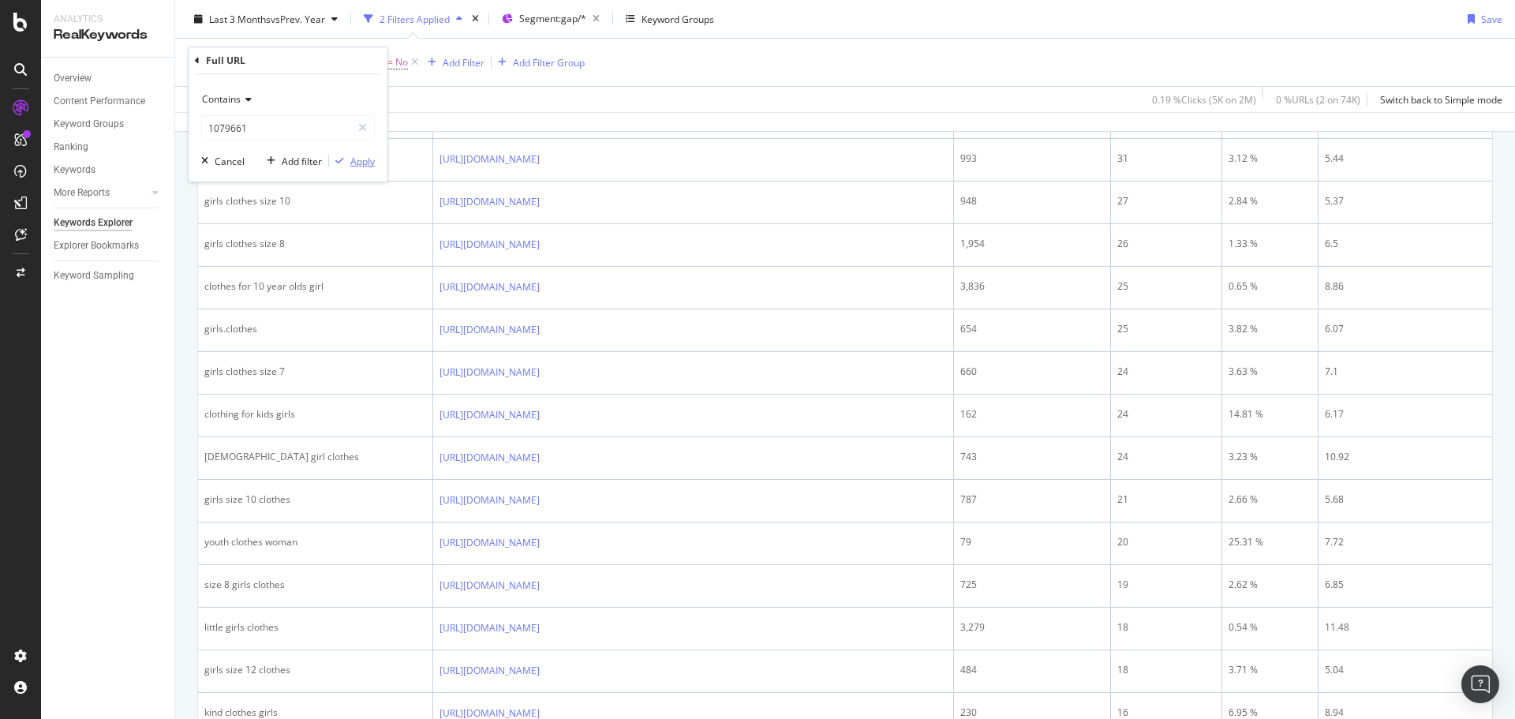
click at [364, 163] on div "Apply" at bounding box center [362, 161] width 24 height 13
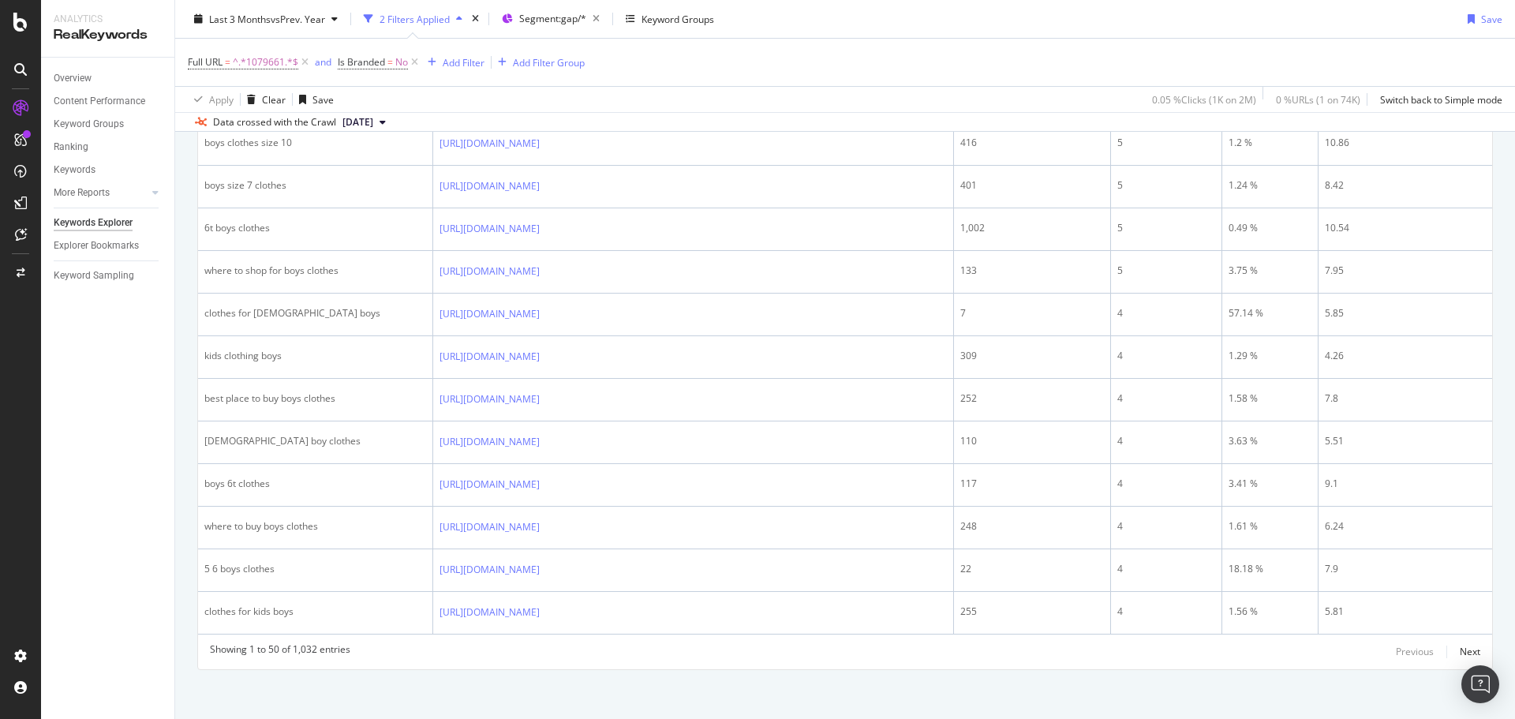
scroll to position [2271, 0]
click at [274, 58] on span "^.*1079661.*$" at bounding box center [266, 62] width 66 height 22
click at [228, 125] on input "1079661" at bounding box center [276, 127] width 149 height 25
paste input "40944"
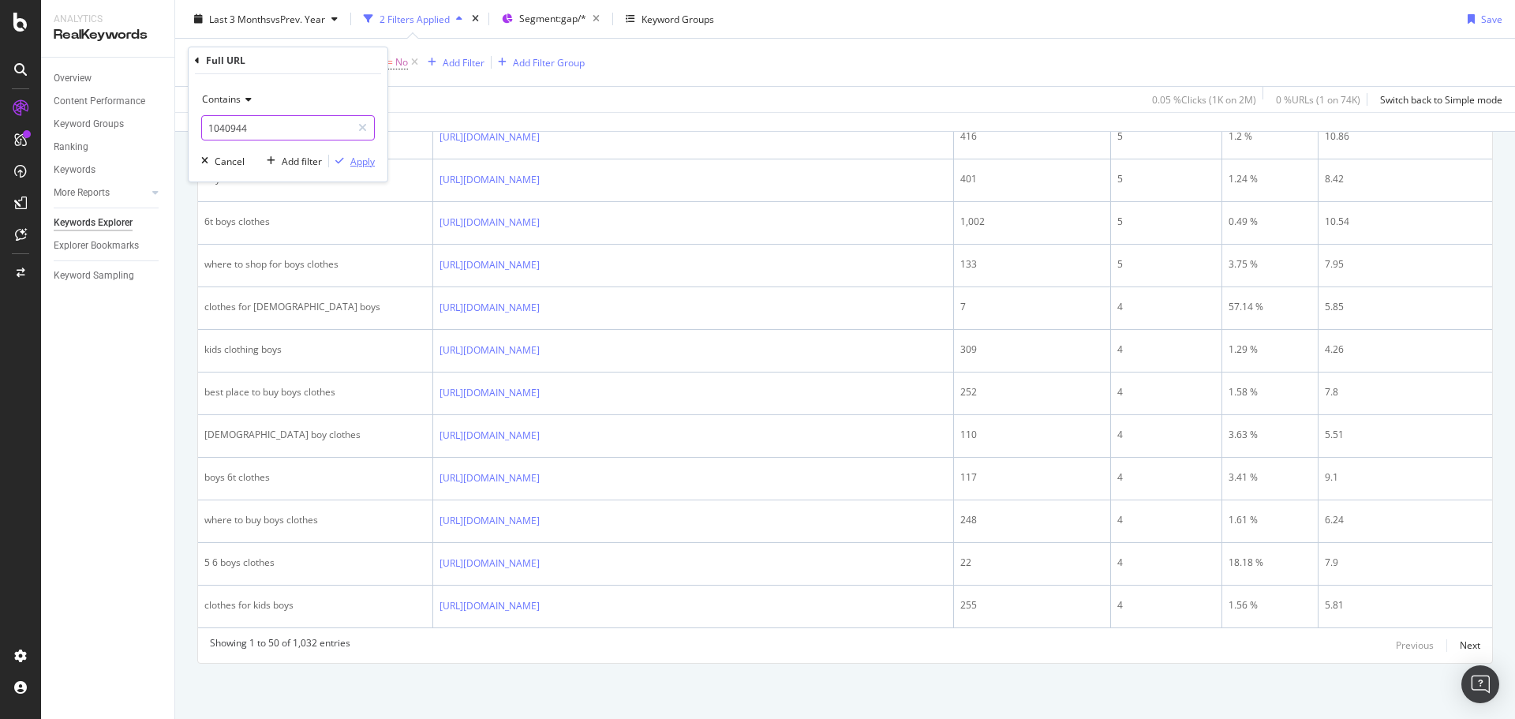
type input "1040944"
click at [358, 163] on div "Apply" at bounding box center [362, 161] width 24 height 13
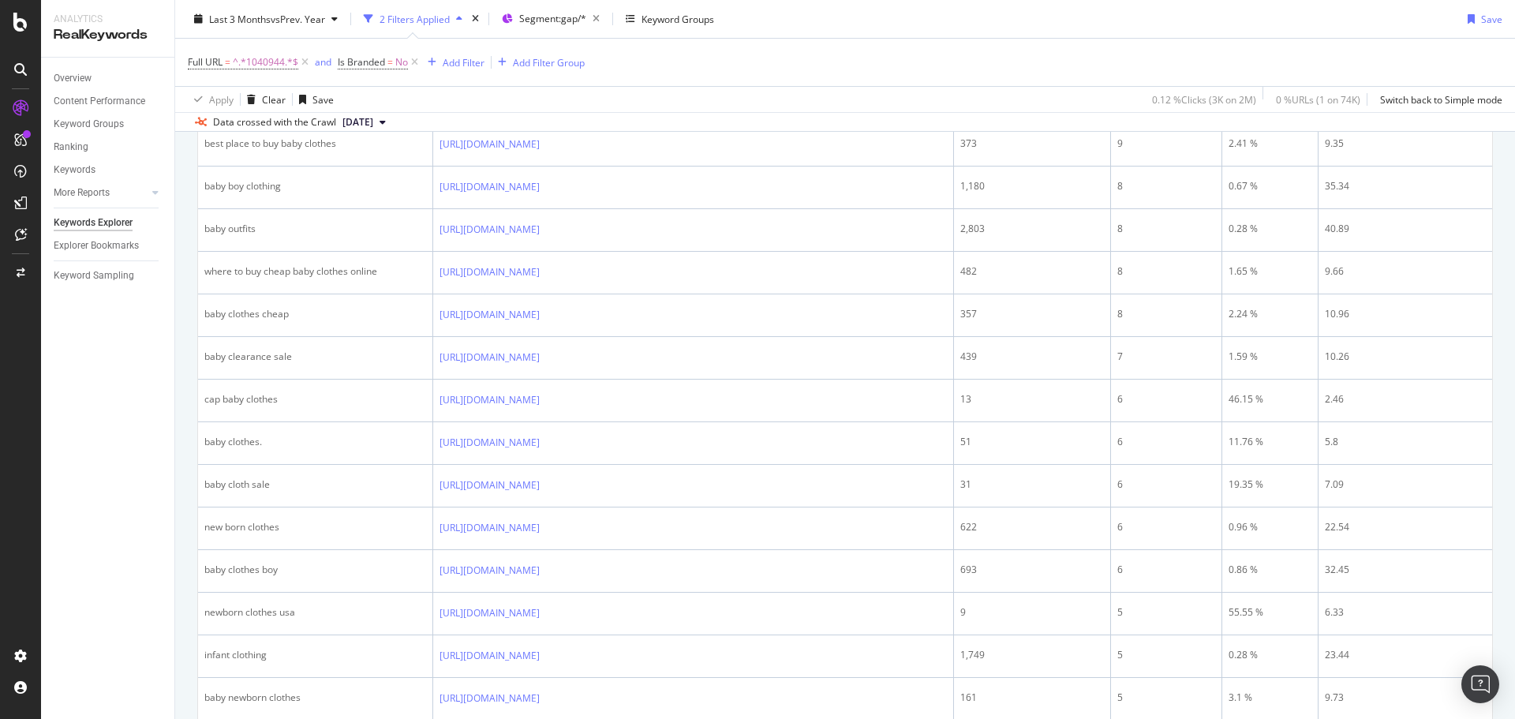
scroll to position [1876, 0]
click at [239, 58] on span "^.*1040944.*$" at bounding box center [266, 62] width 66 height 22
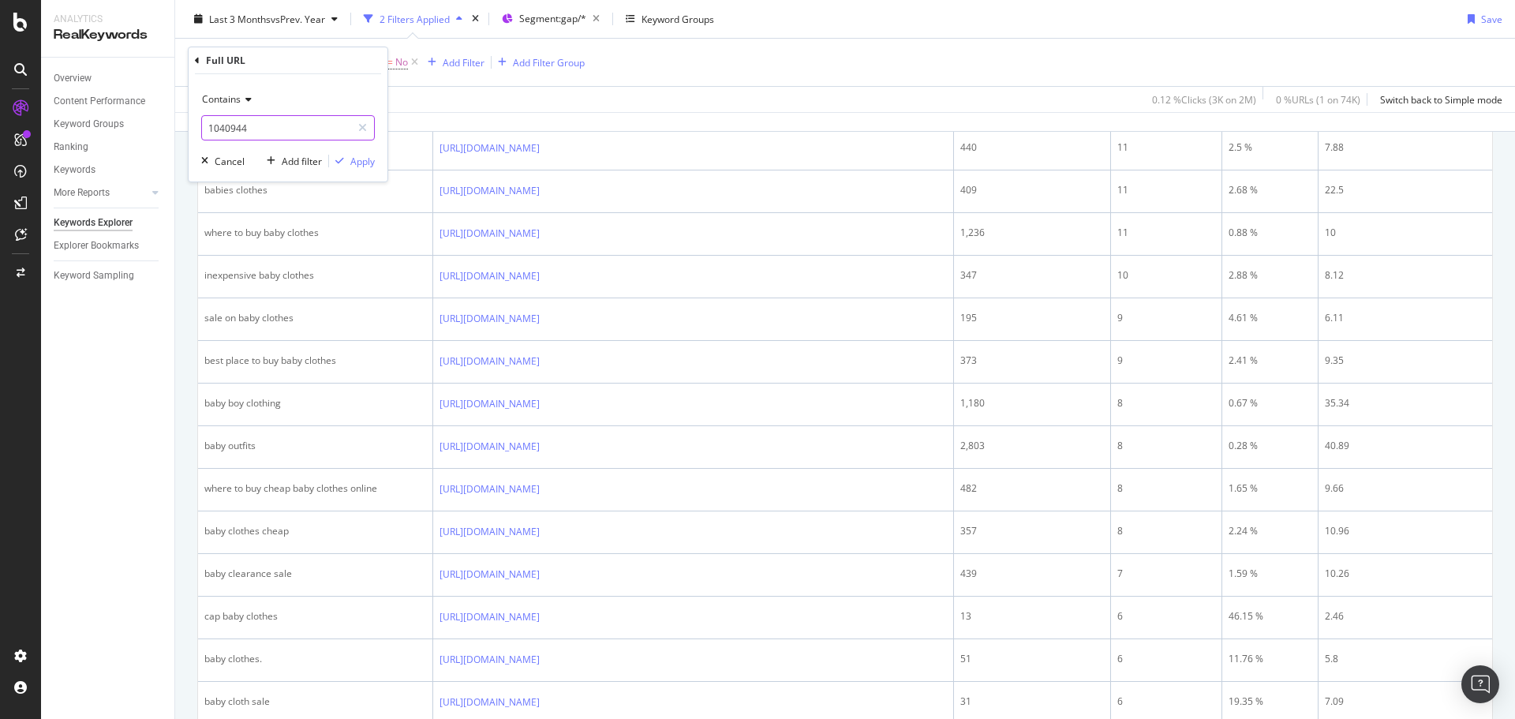
click at [235, 121] on input "1040944" at bounding box center [276, 127] width 149 height 25
paste input "91867"
type input "1091867"
click at [350, 163] on div "Apply" at bounding box center [362, 161] width 24 height 13
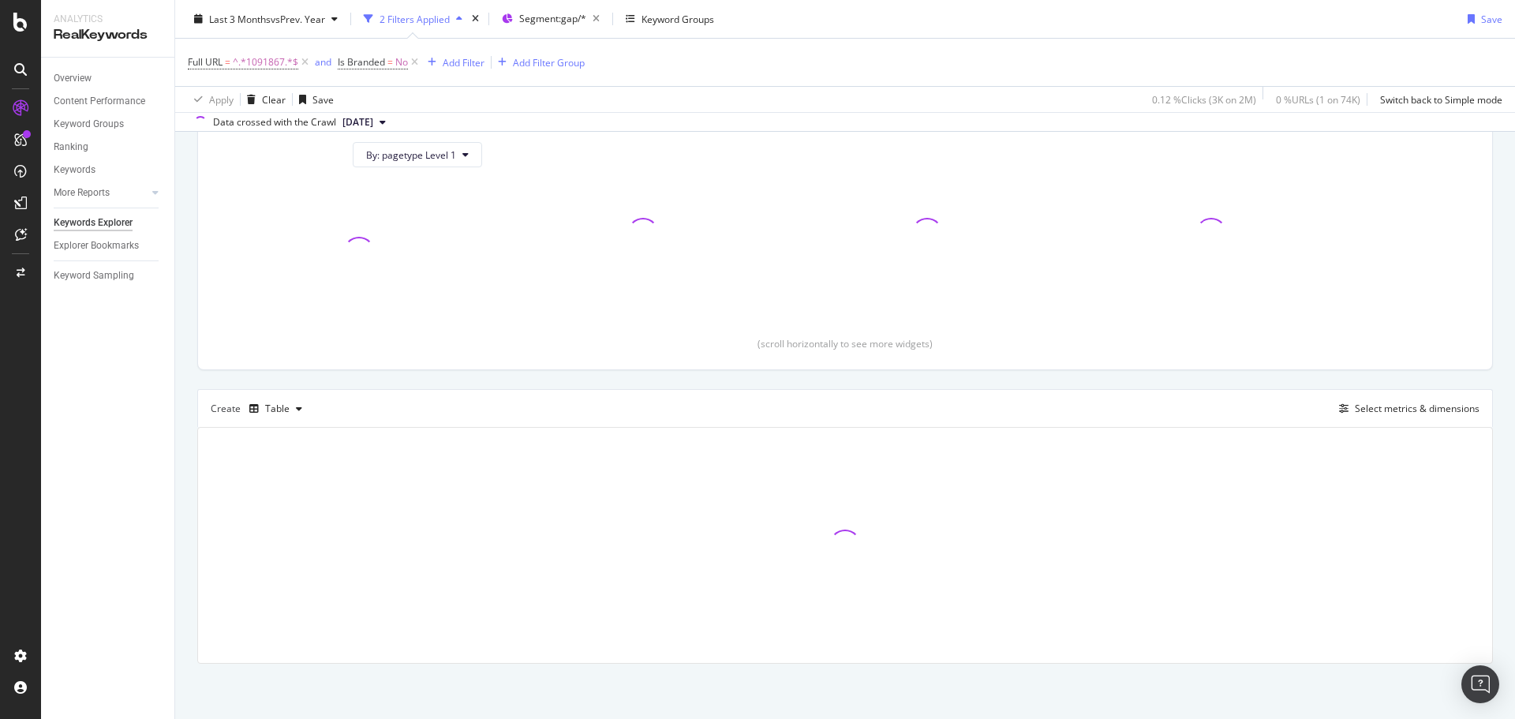
scroll to position [176, 0]
click at [191, 384] on div "By URL Top Charts Clicks By pagetype Level 1 By: pagetype Level 1 Clicks By Ave…" at bounding box center [845, 357] width 1340 height 724
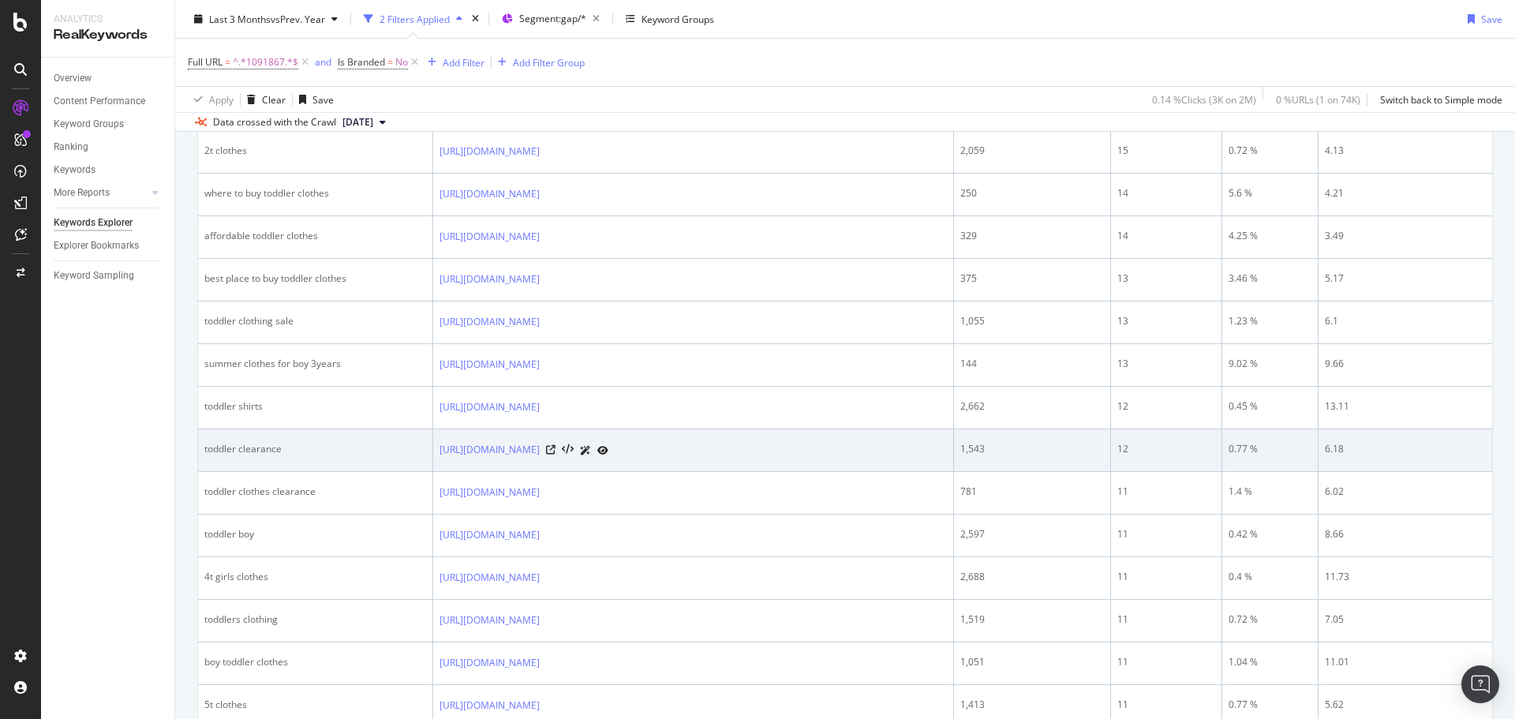
scroll to position [1894, 0]
